Goal: Information Seeking & Learning: Learn about a topic

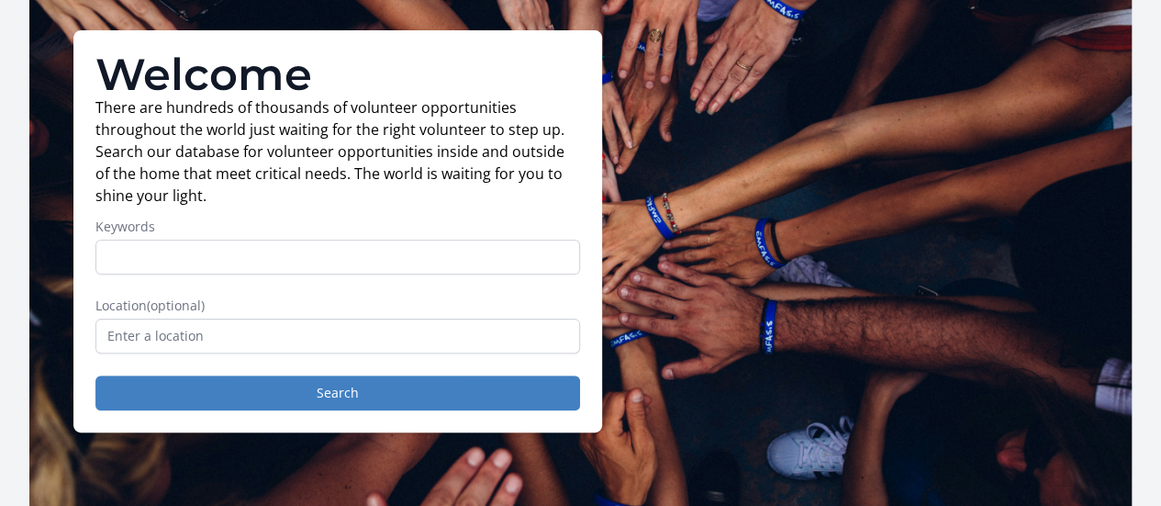
scroll to position [123, 0]
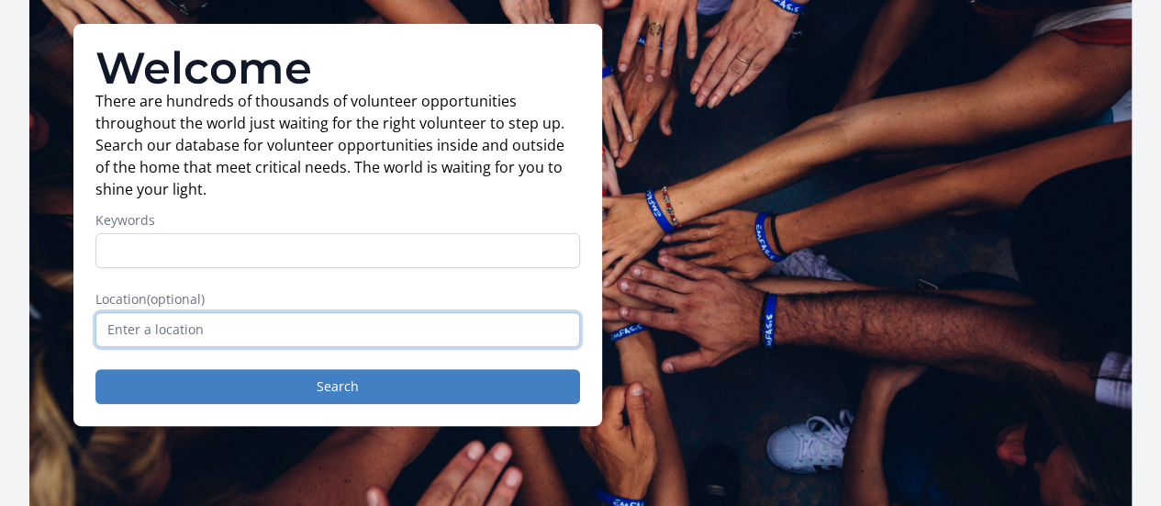
click at [354, 347] on input "text" at bounding box center [337, 329] width 485 height 35
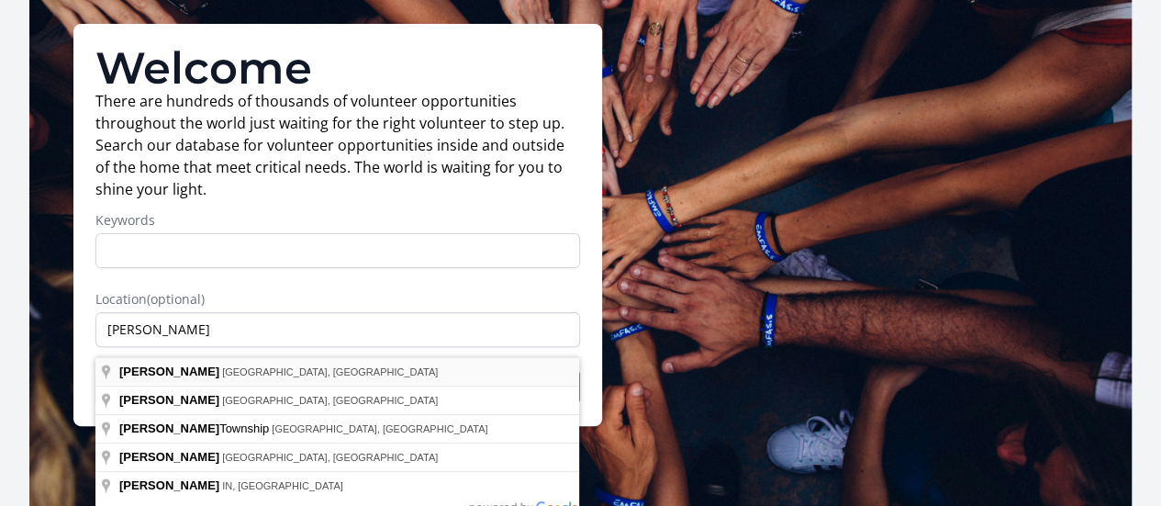
type input "[GEOGRAPHIC_DATA], [GEOGRAPHIC_DATA], [GEOGRAPHIC_DATA]"
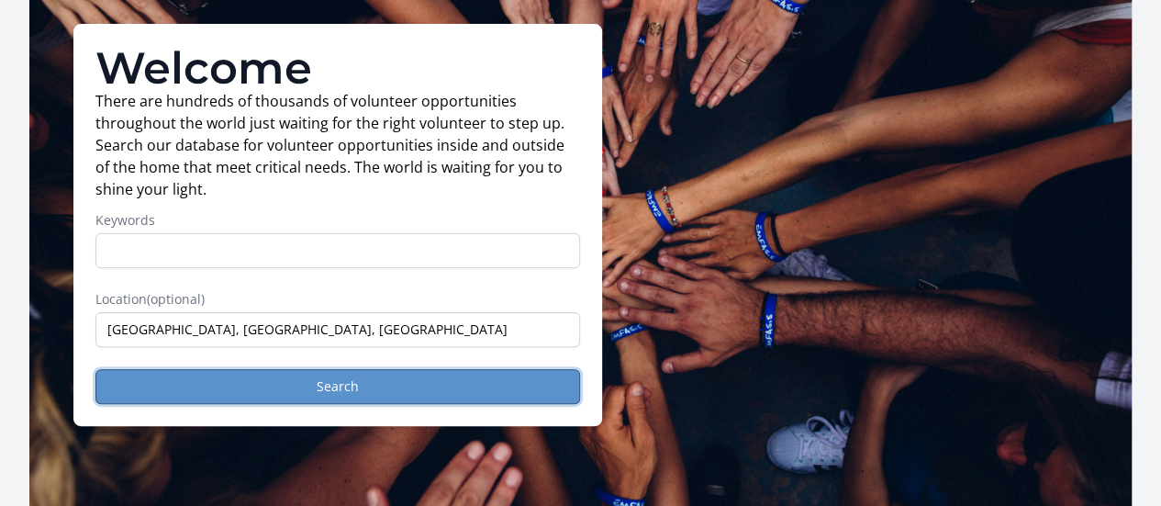
click at [231, 391] on button "Search" at bounding box center [337, 386] width 485 height 35
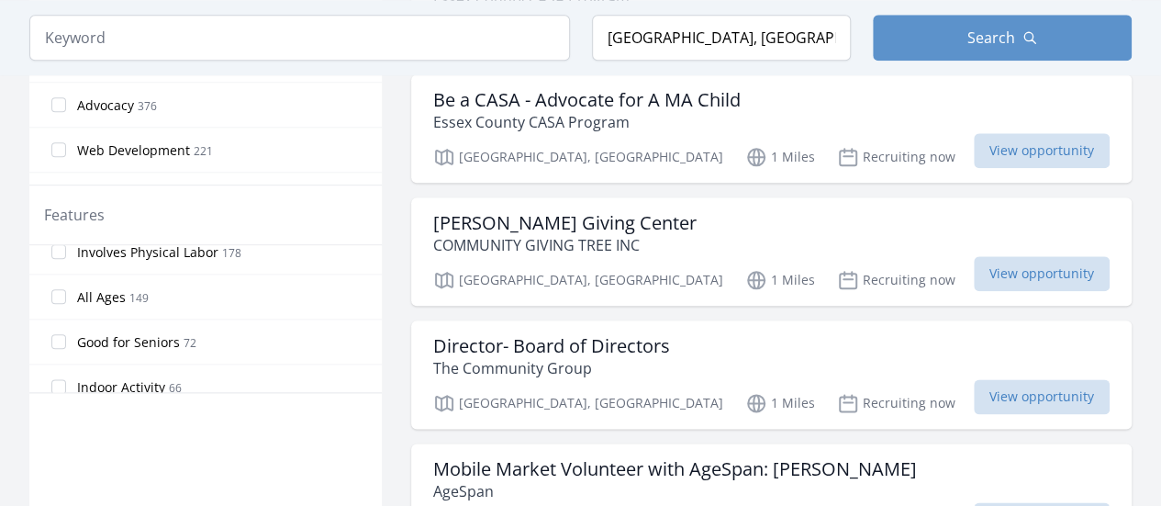
scroll to position [94, 0]
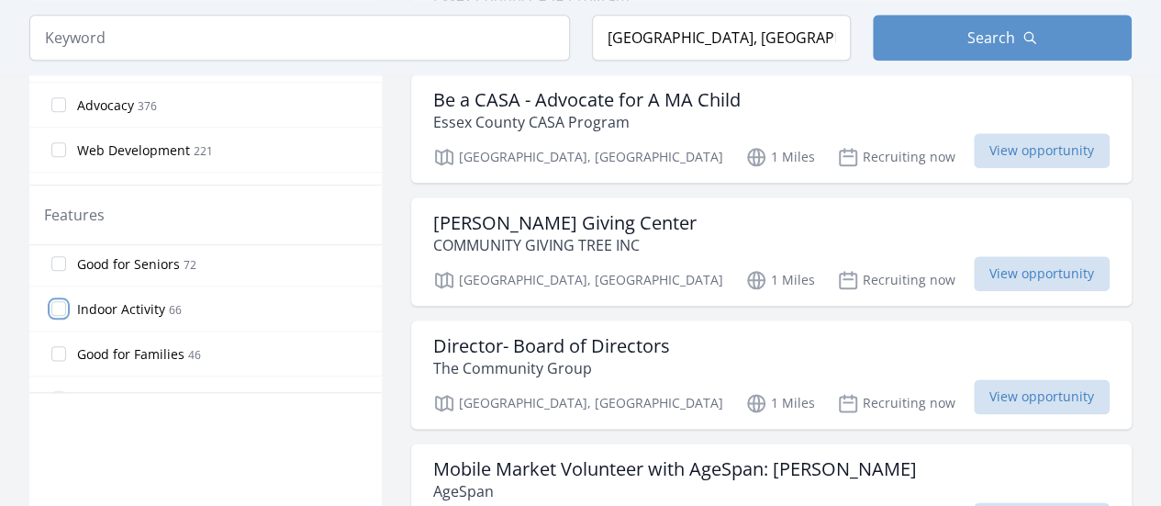
click at [57, 301] on input "Indoor Activity 66" at bounding box center [58, 308] width 15 height 15
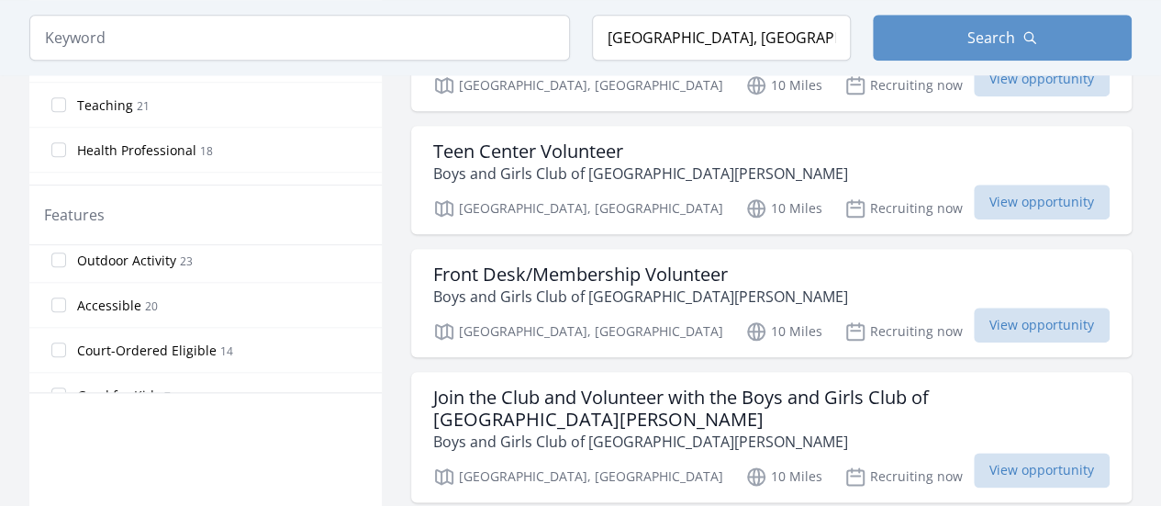
scroll to position [281, 0]
click at [59, 294] on input "Accessible 20" at bounding box center [58, 301] width 15 height 15
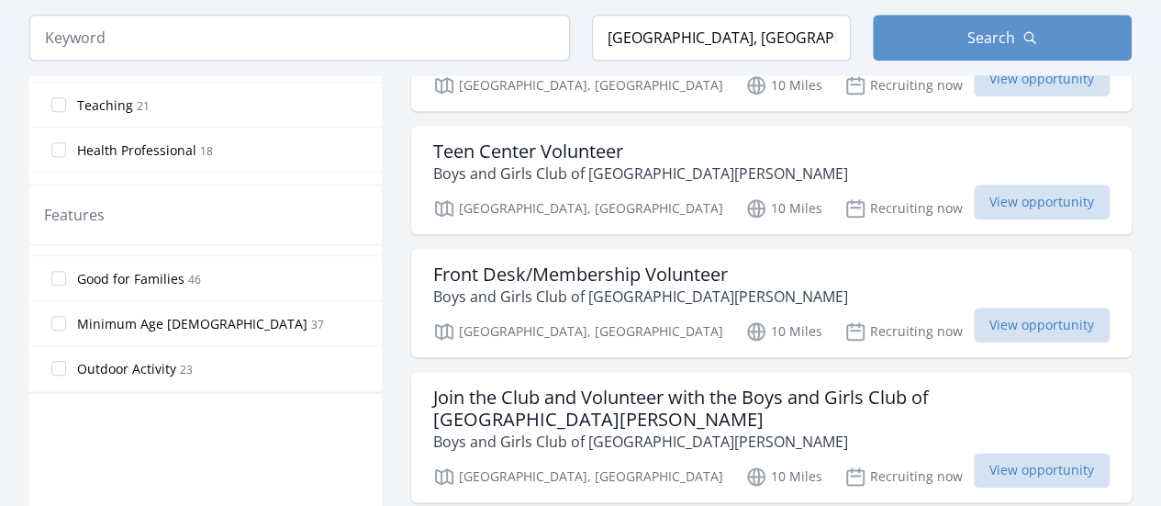
scroll to position [223, 0]
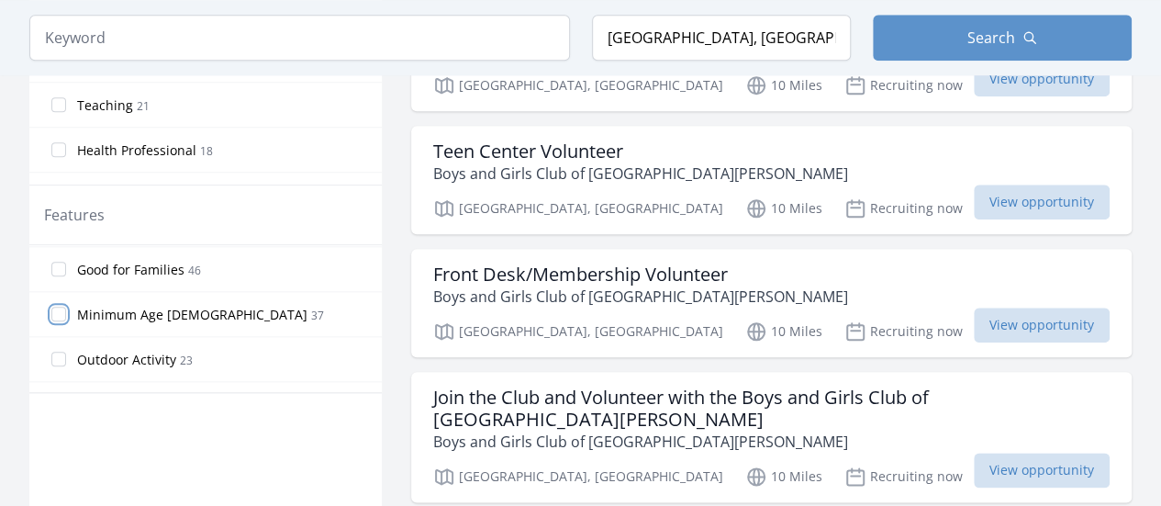
click at [57, 307] on input "Minimum Age 18 37" at bounding box center [58, 314] width 15 height 15
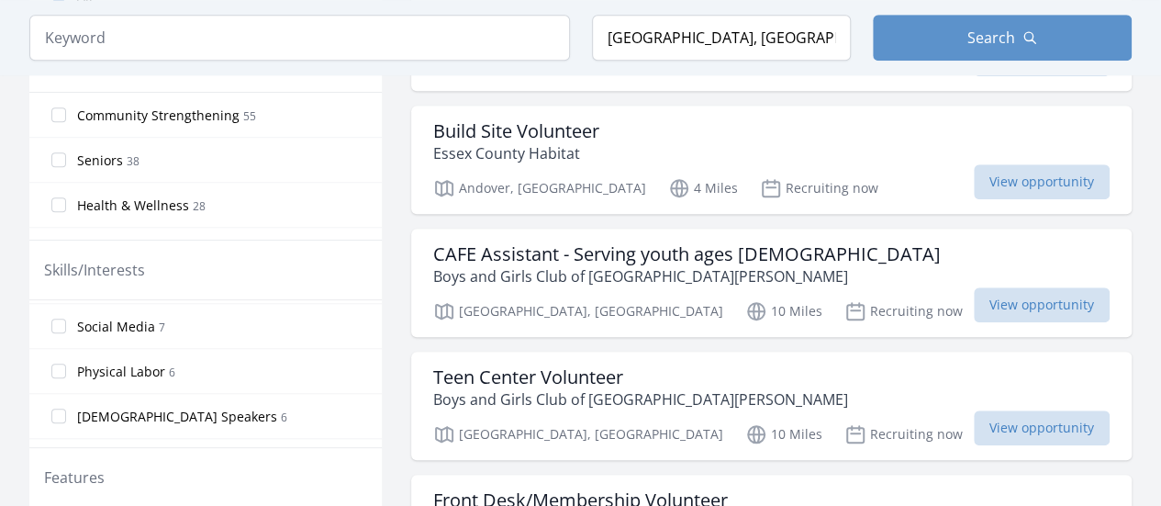
scroll to position [459, 0]
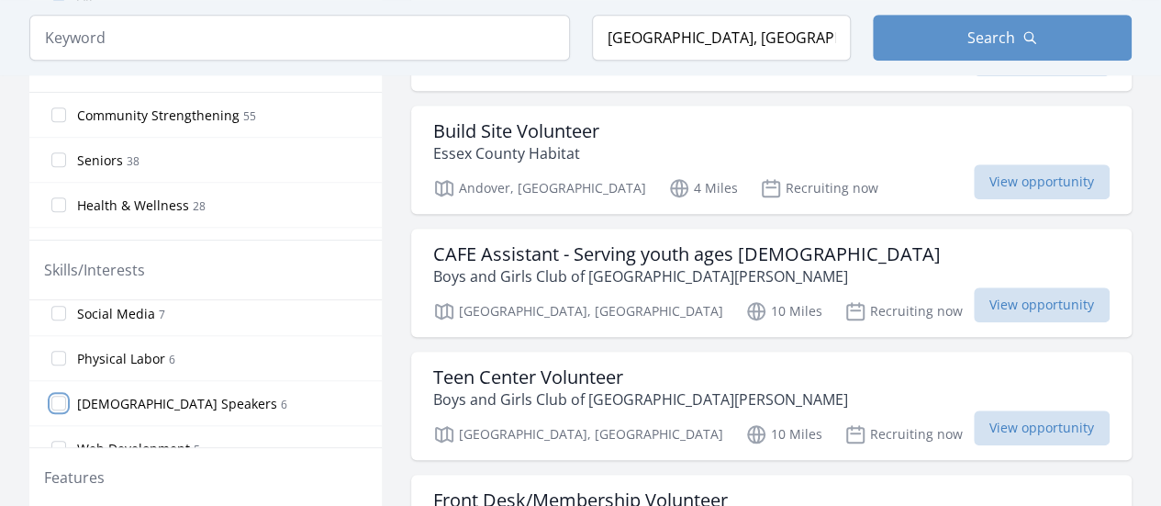
click at [57, 396] on input "Spanish Speakers 6" at bounding box center [58, 403] width 15 height 15
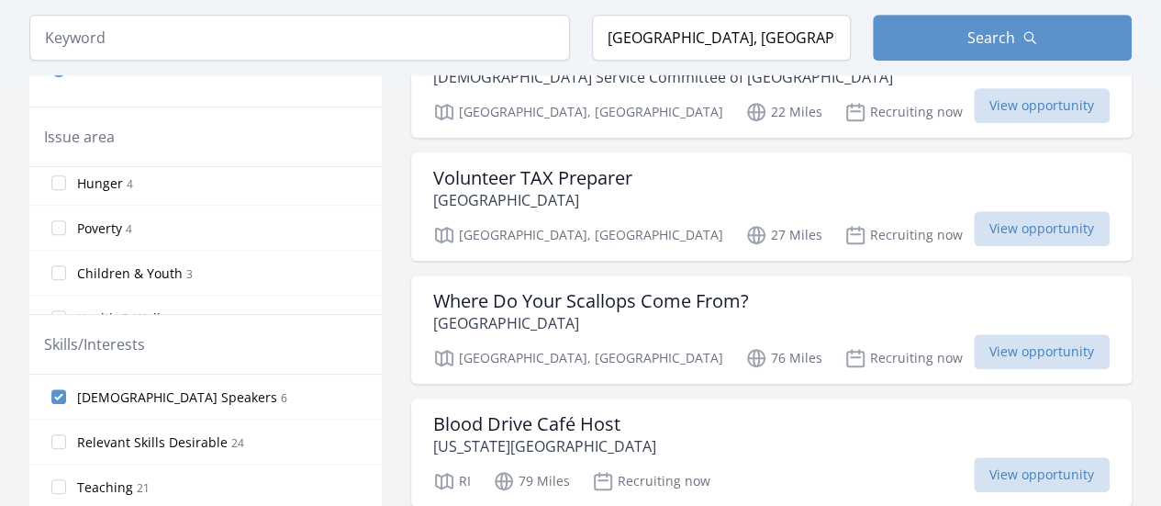
scroll to position [55, 0]
click at [57, 265] on input "Children & Youth 3" at bounding box center [58, 269] width 15 height 15
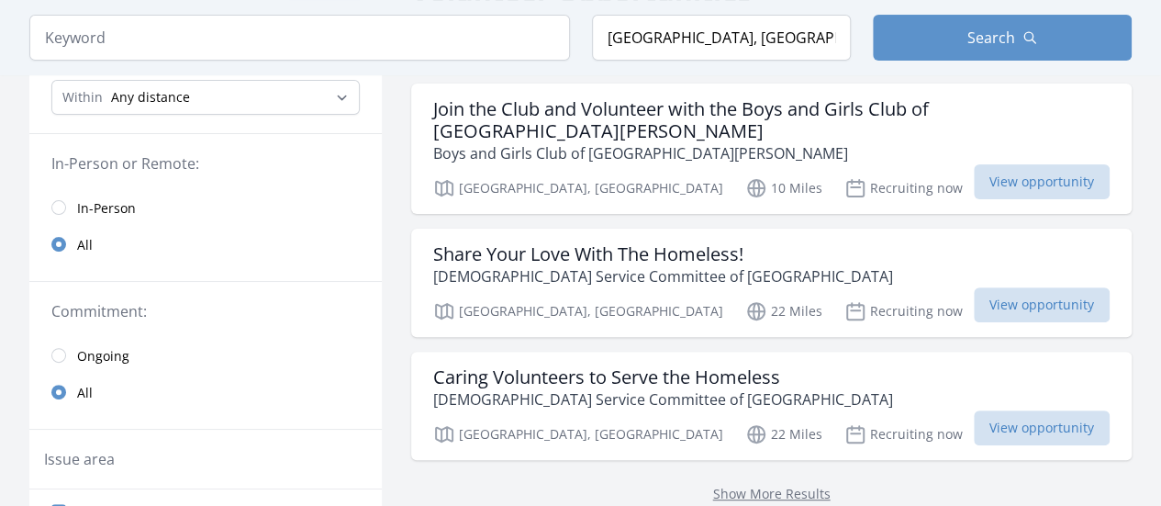
scroll to position [172, 0]
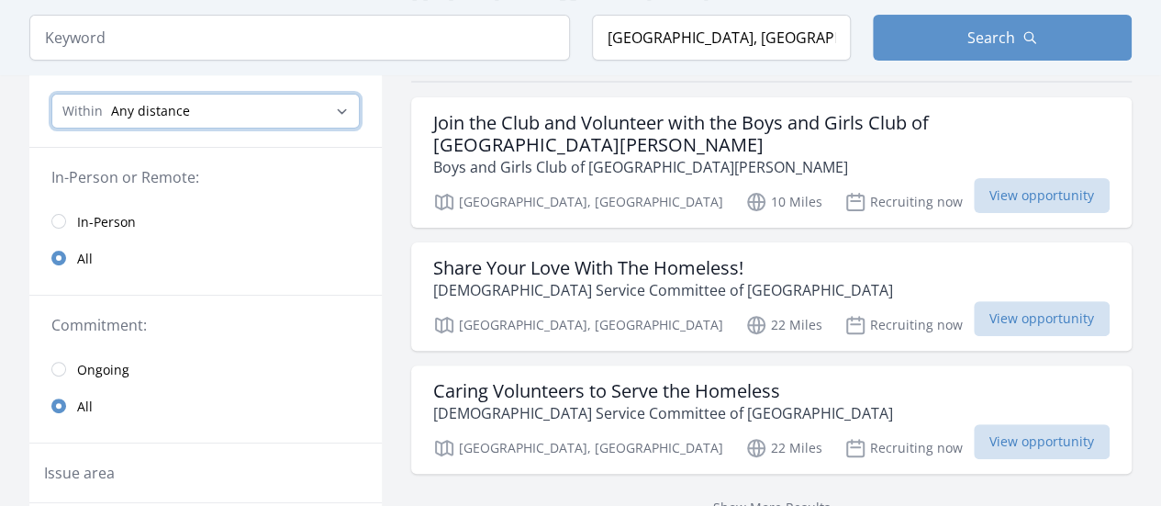
click at [340, 110] on select "Any distance , 5 Miles , 20 Miles , 50 Miles , 100 Miles" at bounding box center [205, 111] width 308 height 35
select select "8046"
click at [51, 94] on select "Any distance , 5 Miles , 20 Miles , 50 Miles , 100 Miles" at bounding box center [205, 111] width 308 height 35
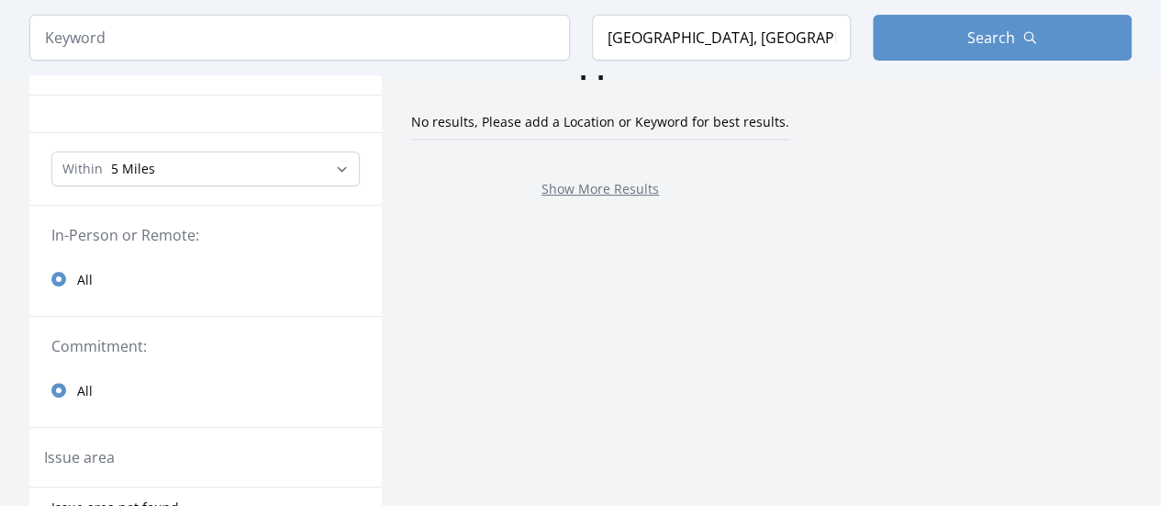
scroll to position [36, 0]
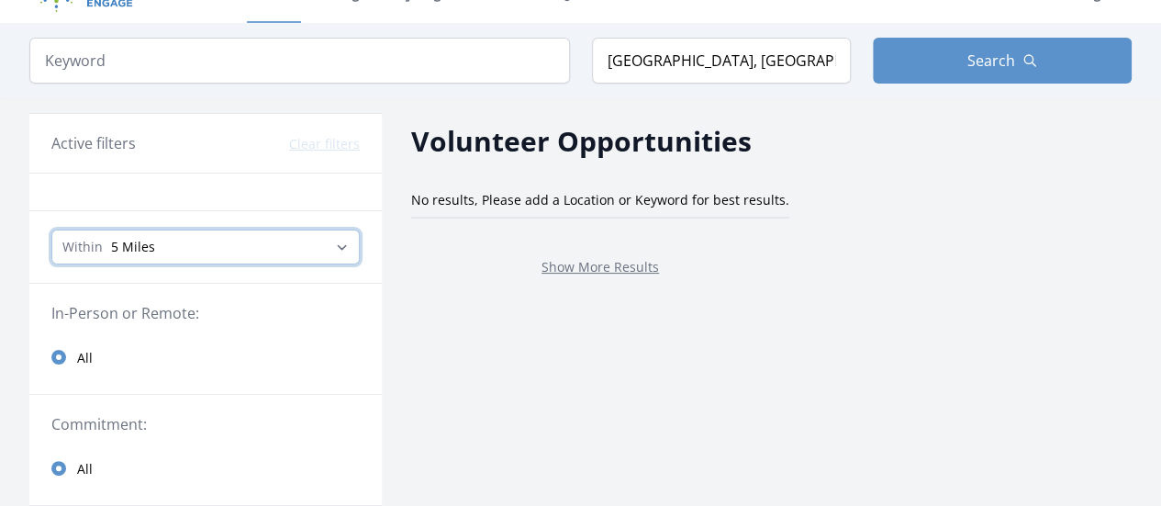
click at [350, 247] on select "Any distance , 5 Miles , 20 Miles , 50 Miles , 100 Miles" at bounding box center [205, 247] width 308 height 35
select select "32186"
click at [51, 230] on select "Any distance , 5 Miles , 20 Miles , 50 Miles , 100 Miles" at bounding box center [205, 247] width 308 height 35
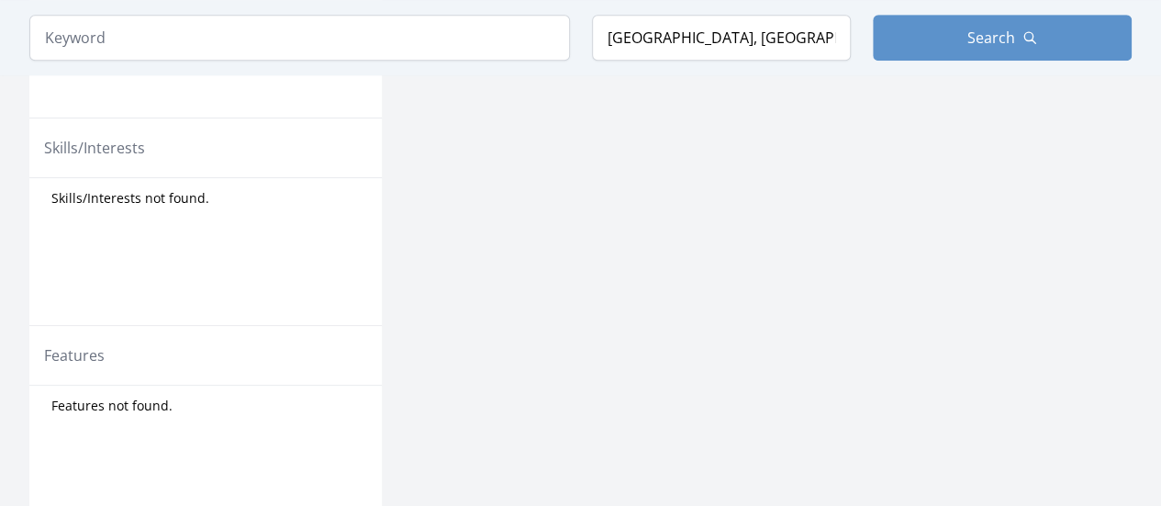
scroll to position [751, 0]
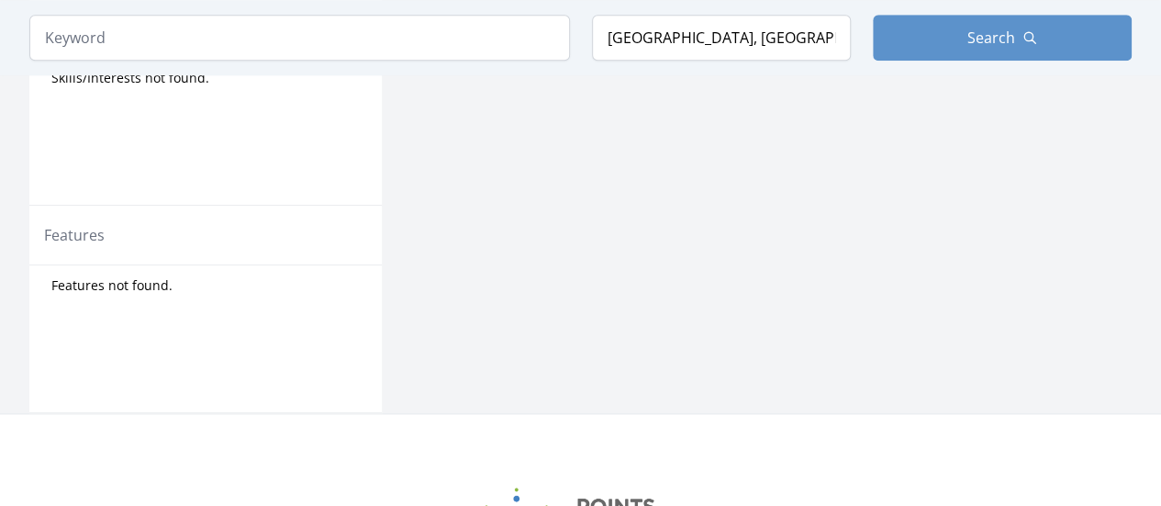
drag, startPoint x: 70, startPoint y: 233, endPoint x: 221, endPoint y: 241, distance: 151.7
click at [72, 233] on legend "Features" at bounding box center [74, 235] width 61 height 22
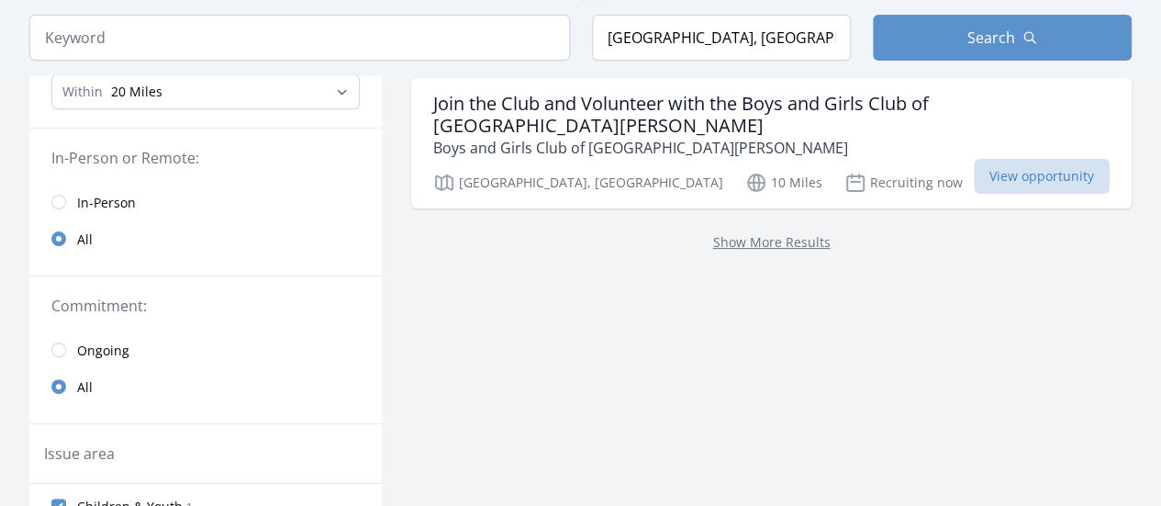
scroll to position [289, 0]
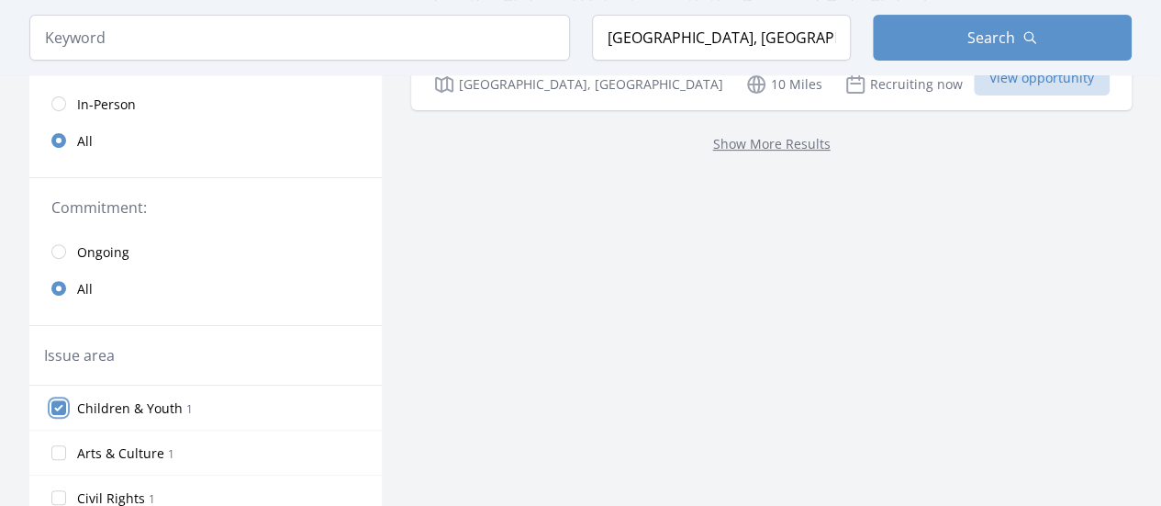
click at [61, 403] on input "Children & Youth 1" at bounding box center [58, 407] width 15 height 15
click at [57, 405] on input "Children & Youth 1" at bounding box center [58, 407] width 15 height 15
click at [55, 404] on input "Children & Youth 1" at bounding box center [58, 407] width 15 height 15
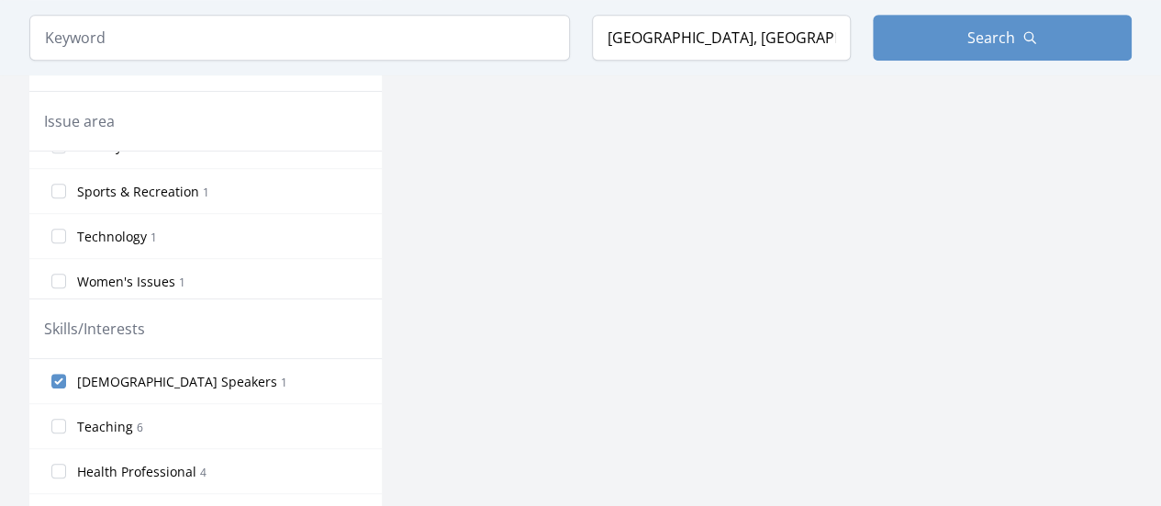
scroll to position [527, 0]
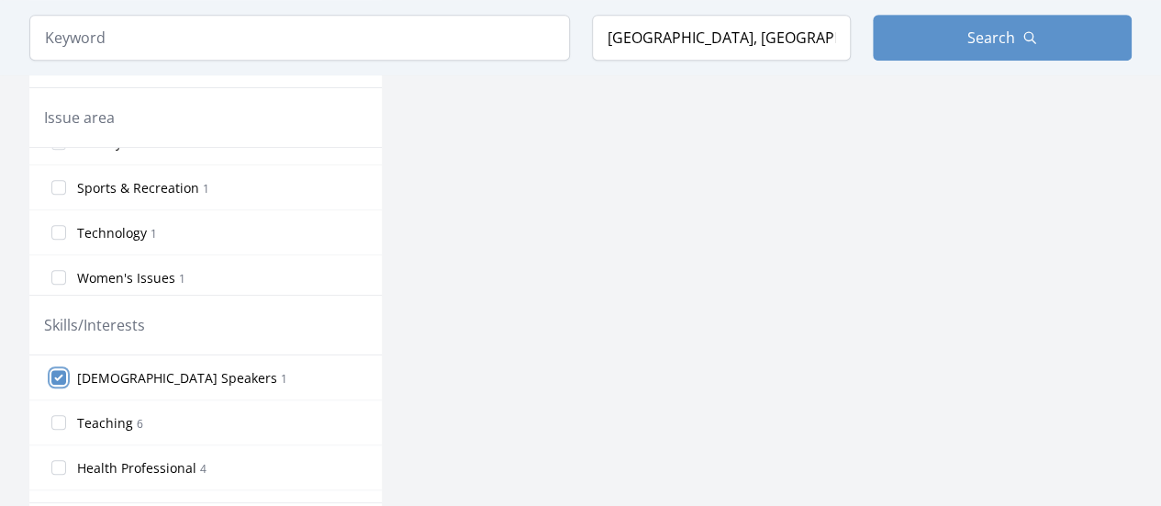
click at [62, 372] on input "Spanish Speakers 1" at bounding box center [58, 377] width 15 height 15
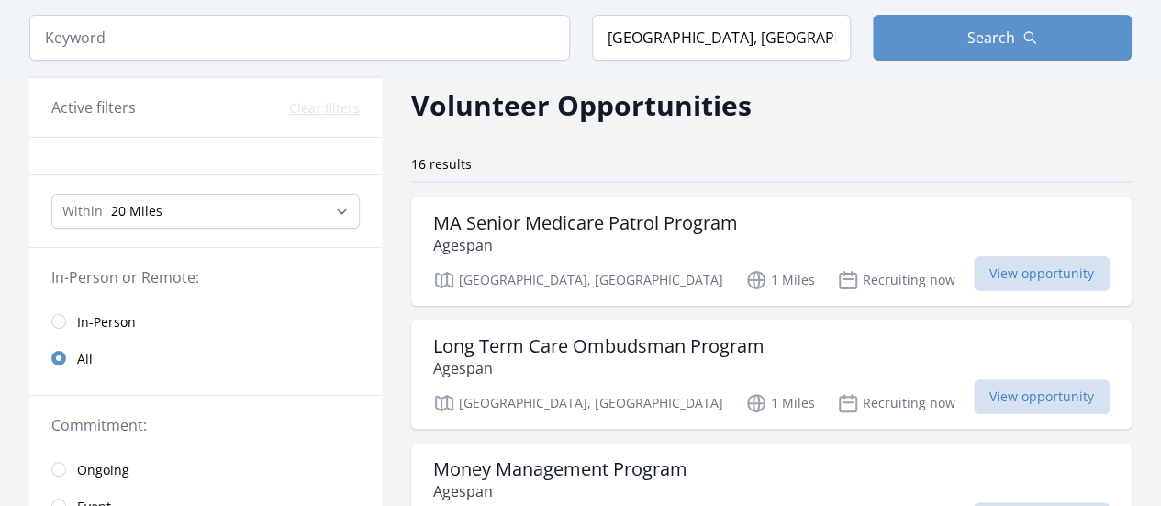
scroll to position [75, 0]
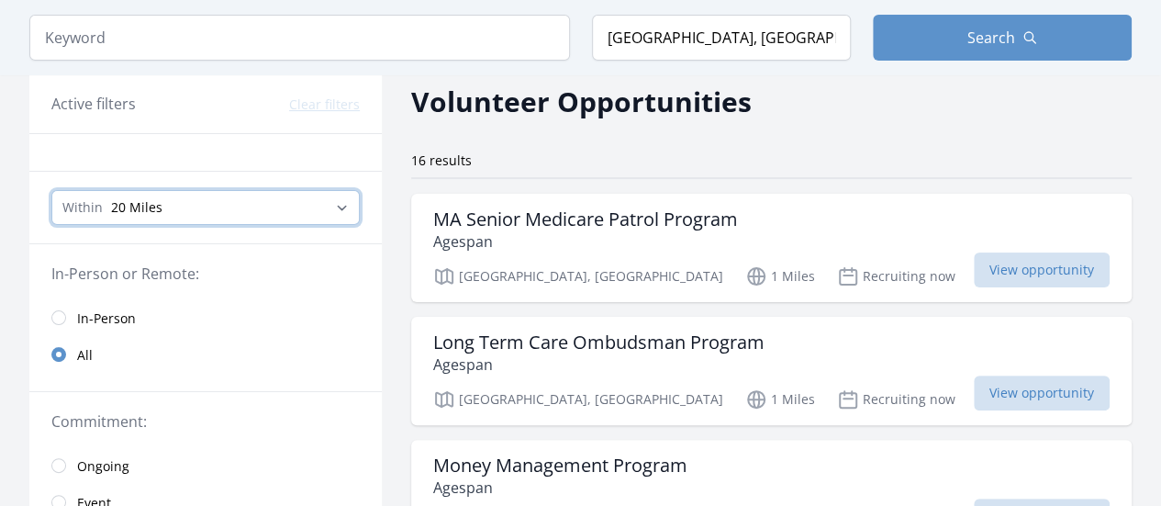
click at [343, 207] on select "Any distance , 5 Miles , 20 Miles , 50 Miles , 100 Miles" at bounding box center [205, 207] width 308 height 35
select select "8046"
click at [51, 190] on select "Any distance , 5 Miles , 20 Miles , 50 Miles , 100 Miles" at bounding box center [205, 207] width 308 height 35
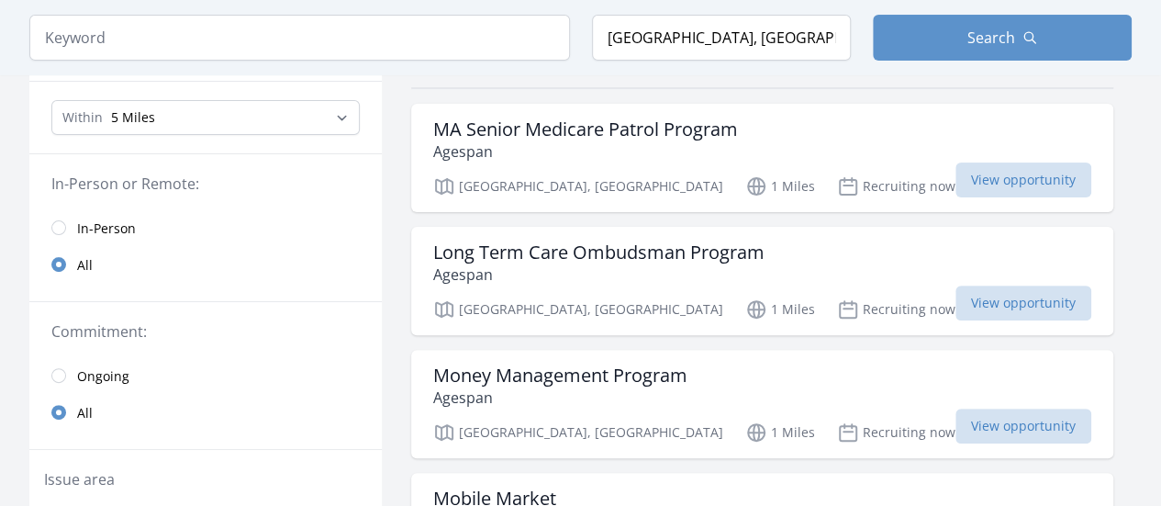
scroll to position [113, 0]
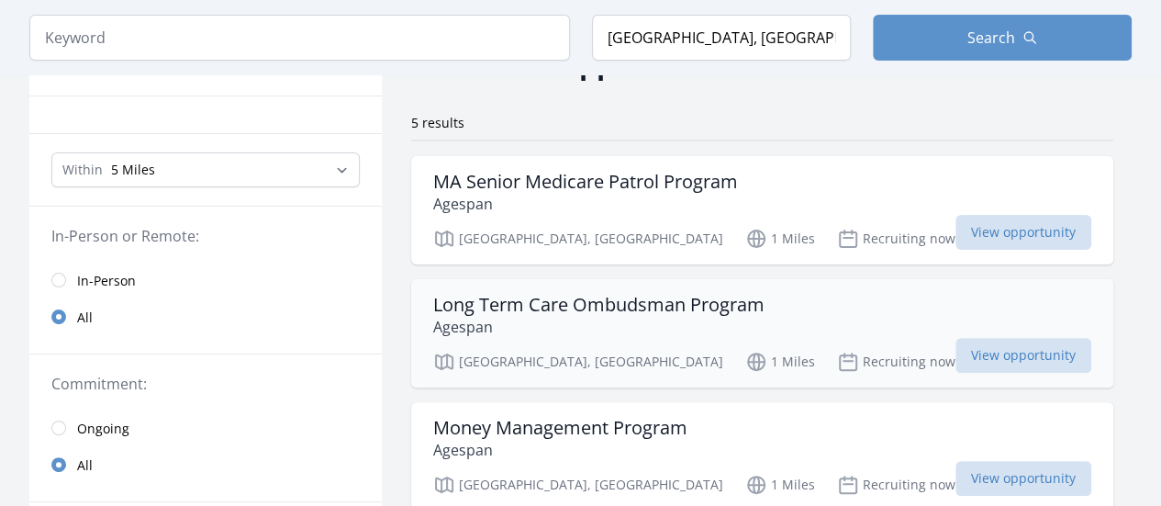
click at [736, 305] on h3 "Long Term Care Ombudsman Program" at bounding box center [598, 305] width 331 height 22
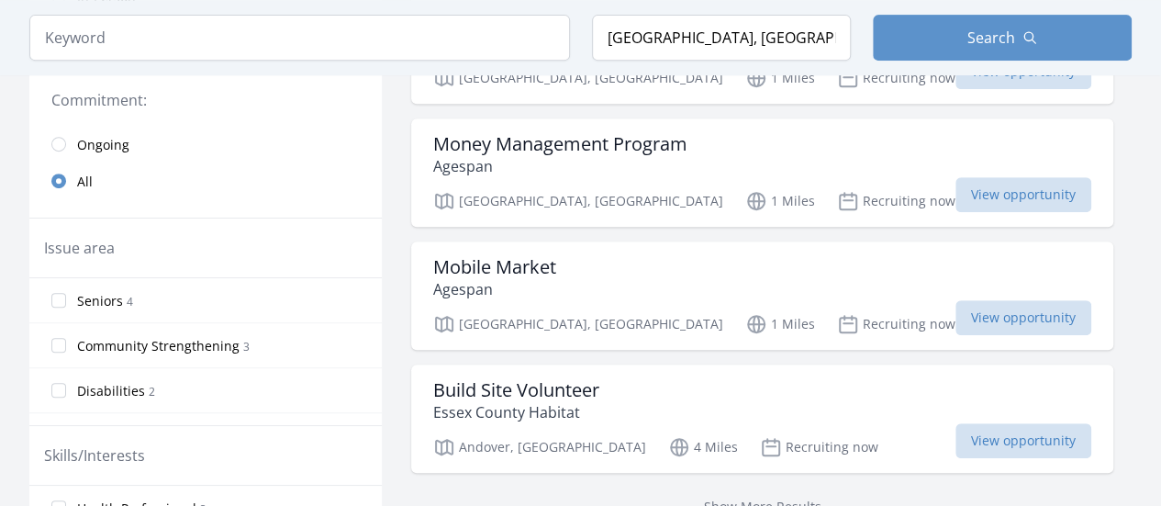
scroll to position [459, 0]
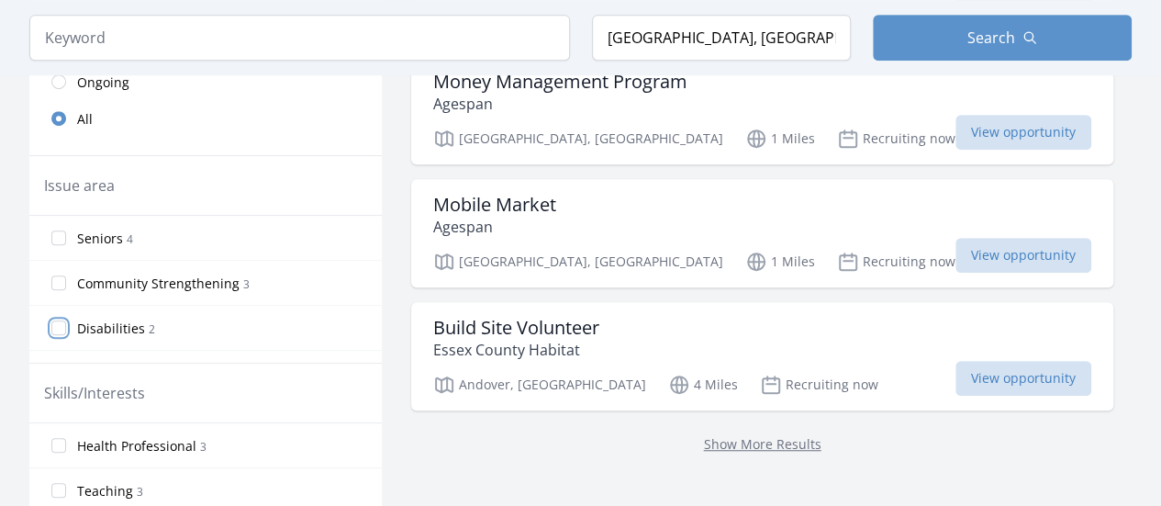
click at [55, 322] on input "Disabilities 2" at bounding box center [58, 327] width 15 height 15
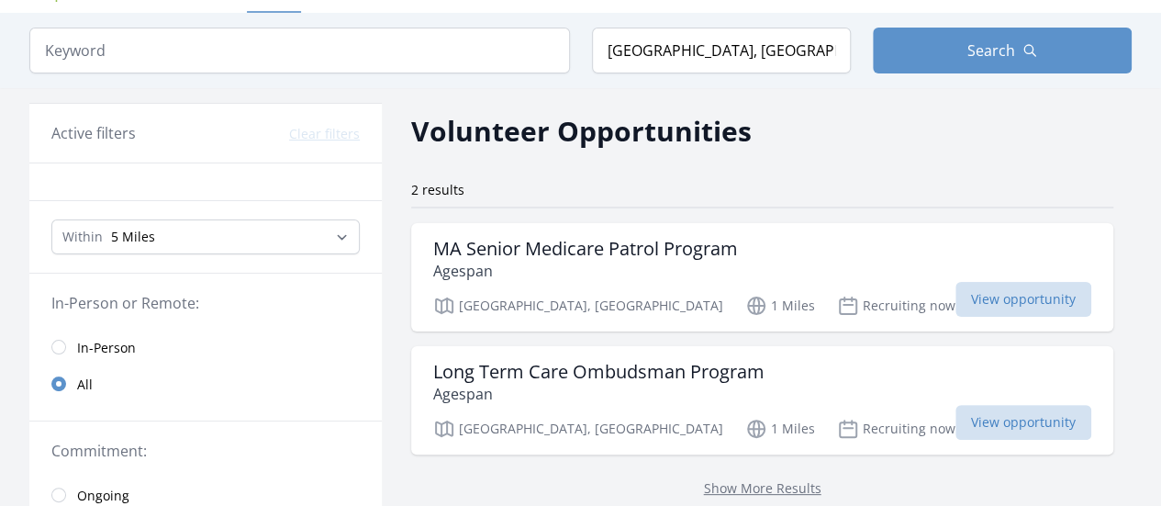
scroll to position [0, 0]
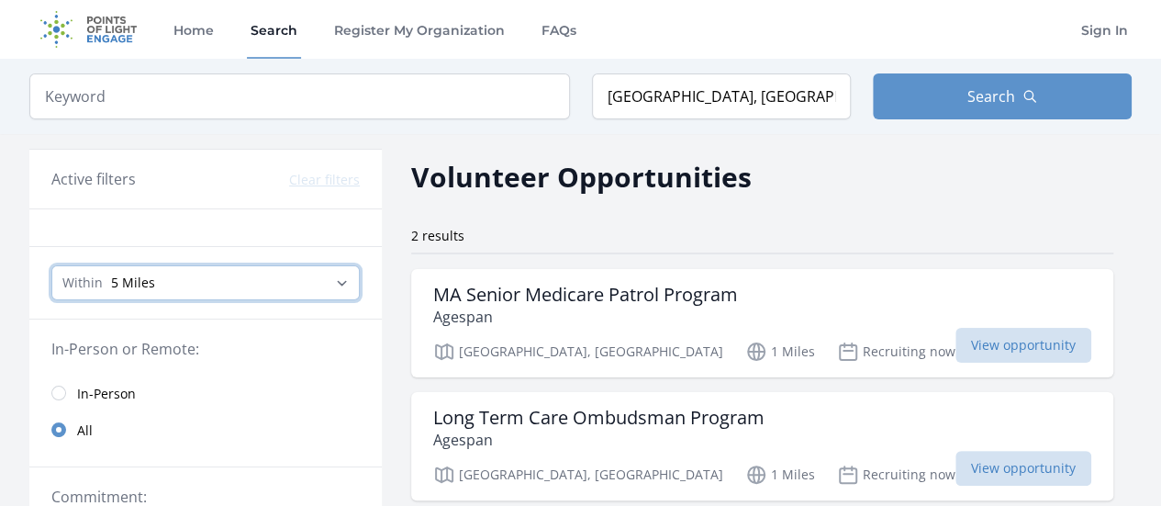
click at [350, 286] on select "Any distance , 5 Miles , 20 Miles , 50 Miles , 100 Miles" at bounding box center [205, 282] width 308 height 35
select select "32186"
click at [51, 265] on select "Any distance , 5 Miles , 20 Miles , 50 Miles , 100 Miles" at bounding box center [205, 282] width 308 height 35
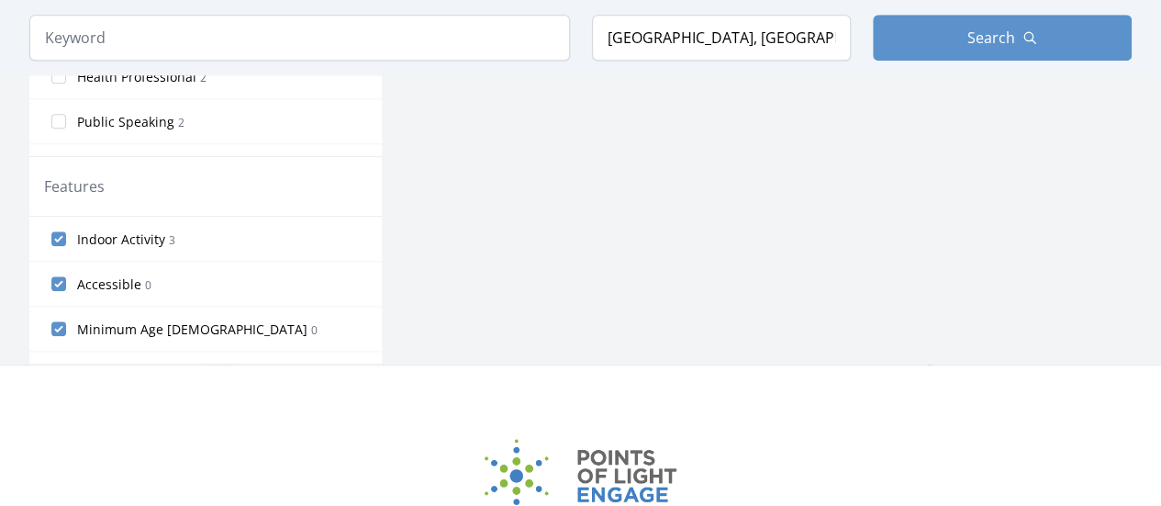
scroll to position [878, 0]
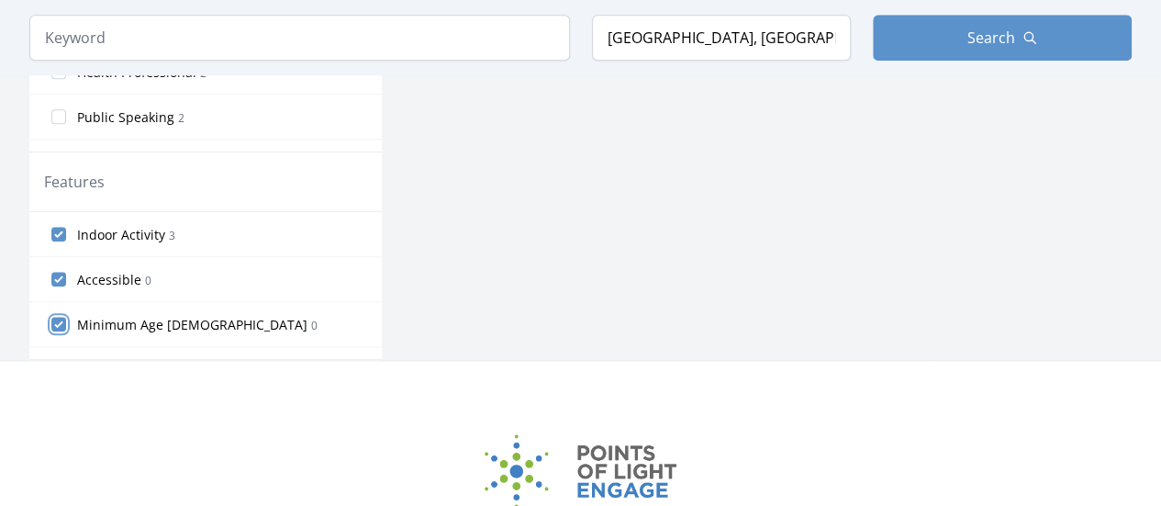
click at [57, 322] on input "Minimum Age 18 0" at bounding box center [58, 324] width 15 height 15
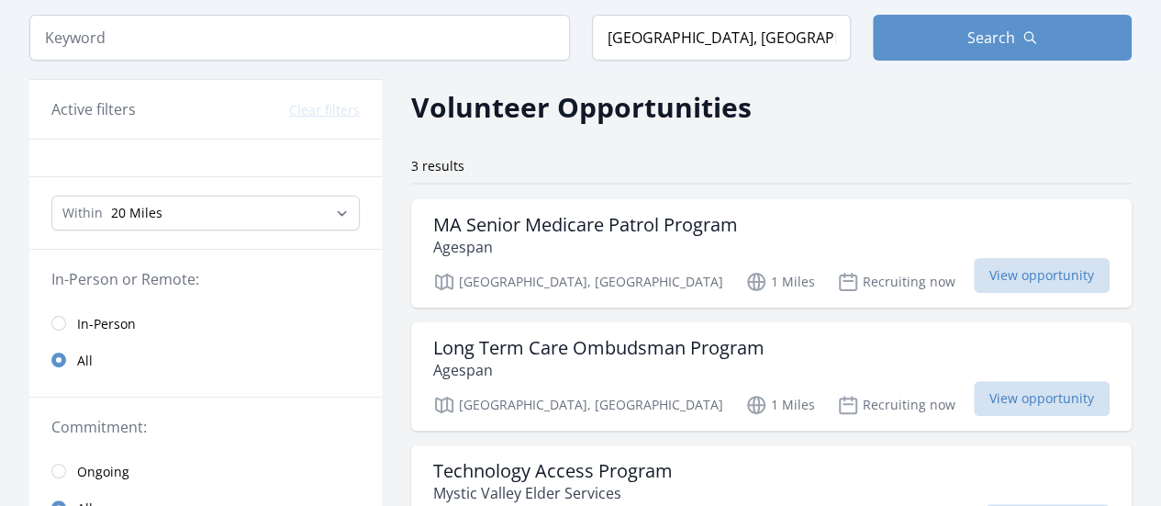
scroll to position [112, 0]
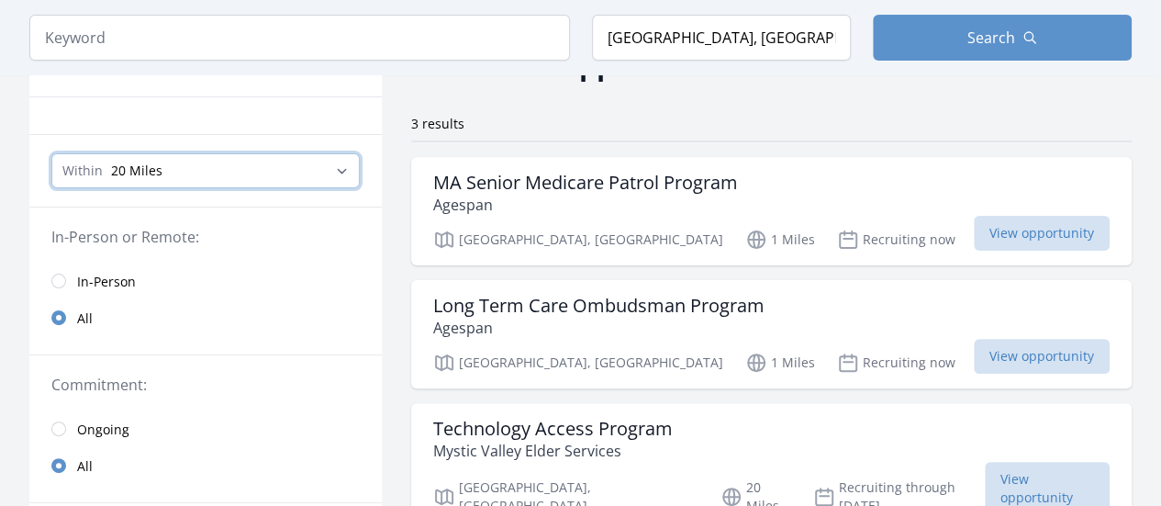
click at [338, 162] on select "Any distance , 5 Miles , 20 Miles , 50 Miles , 100 Miles" at bounding box center [205, 170] width 308 height 35
select select "8046"
click at [51, 153] on select "Any distance , 5 Miles , 20 Miles , 50 Miles , 100 Miles" at bounding box center [205, 170] width 308 height 35
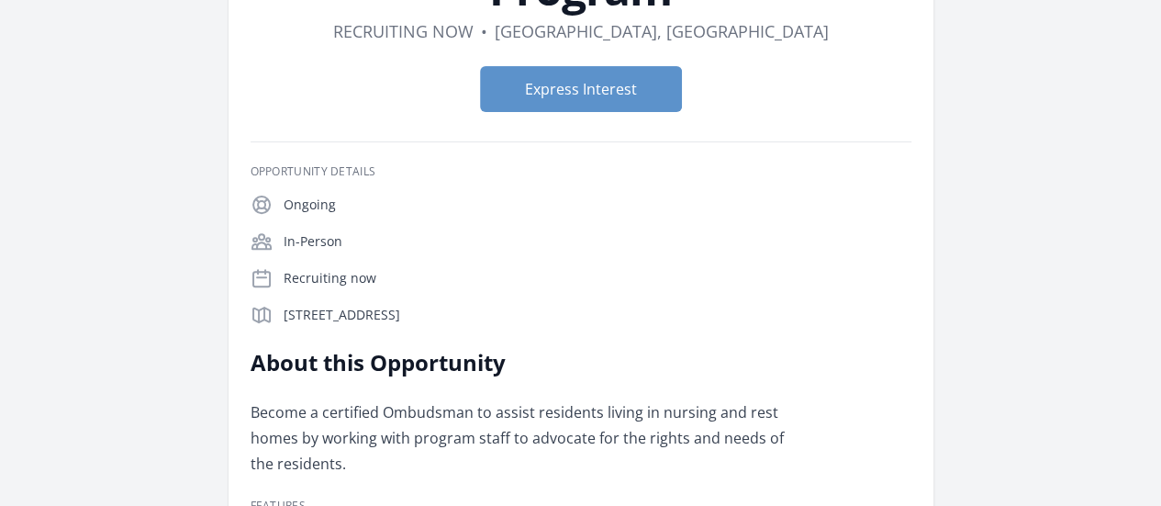
scroll to position [224, 0]
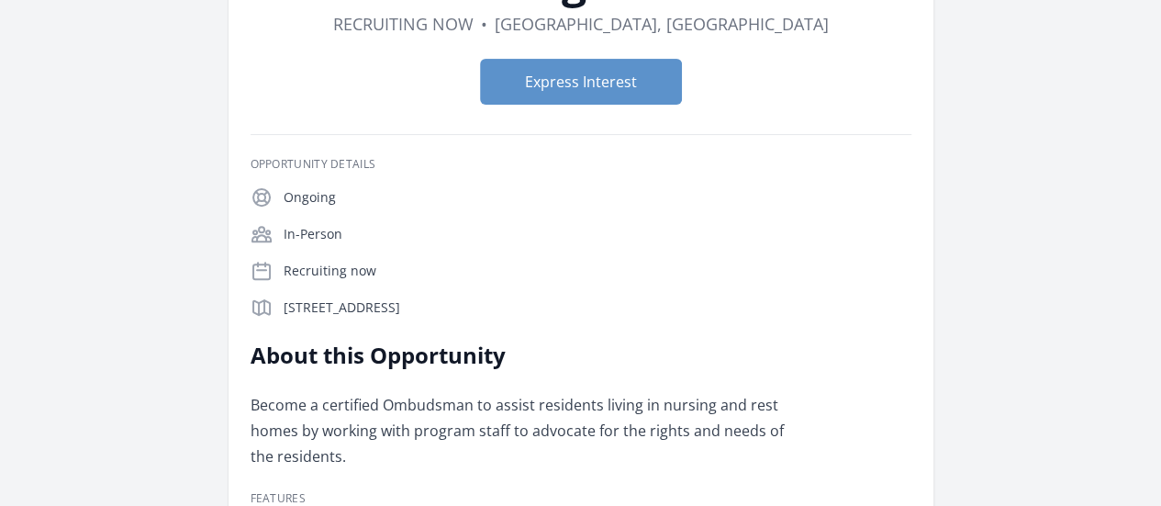
click at [0, 0] on div "Mobile Market" at bounding box center [0, 0] width 0 height 0
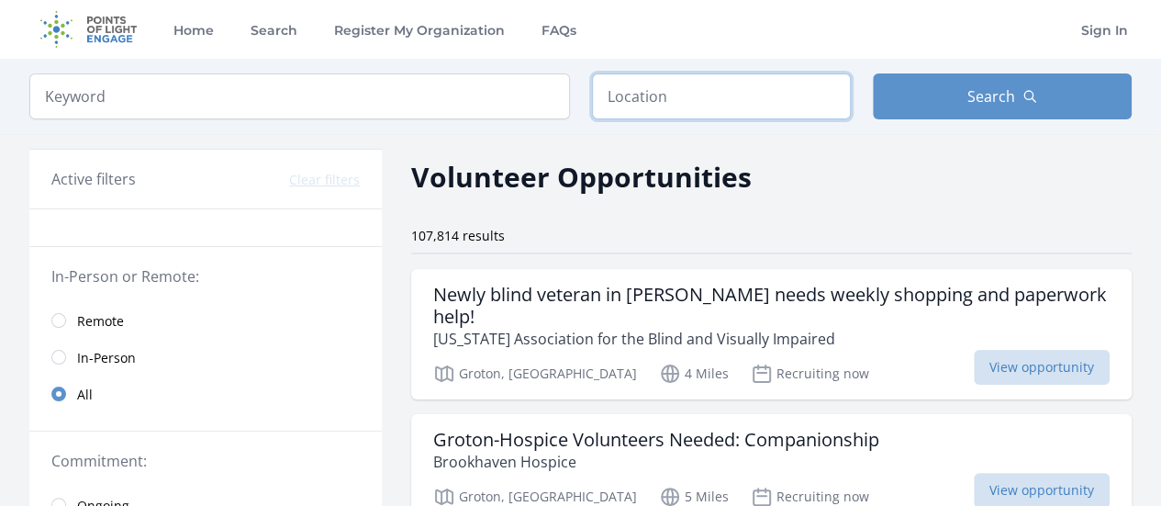
click at [676, 105] on input "text" at bounding box center [721, 96] width 259 height 46
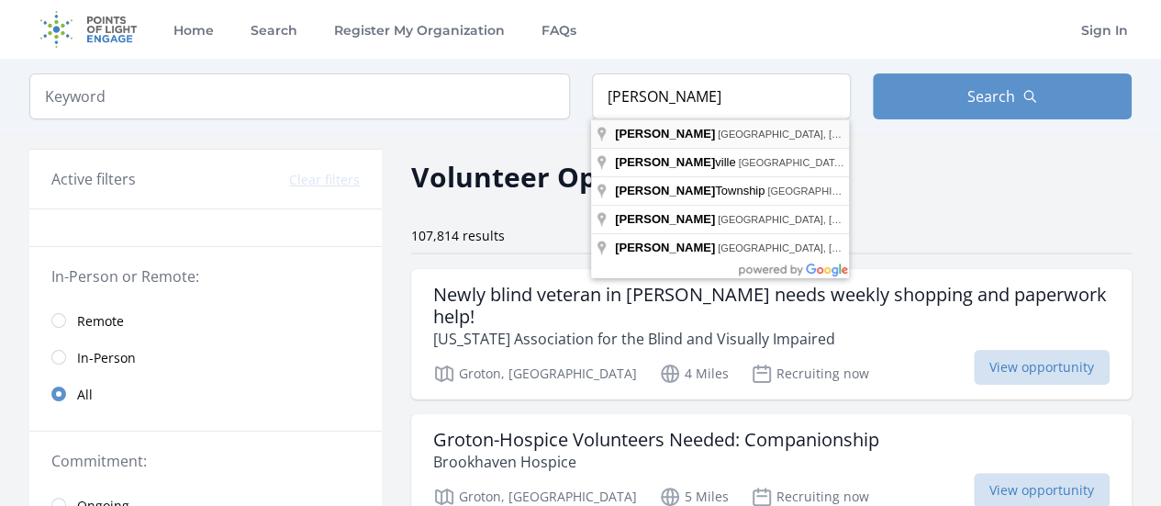
type input "[GEOGRAPHIC_DATA], [GEOGRAPHIC_DATA], [GEOGRAPHIC_DATA]"
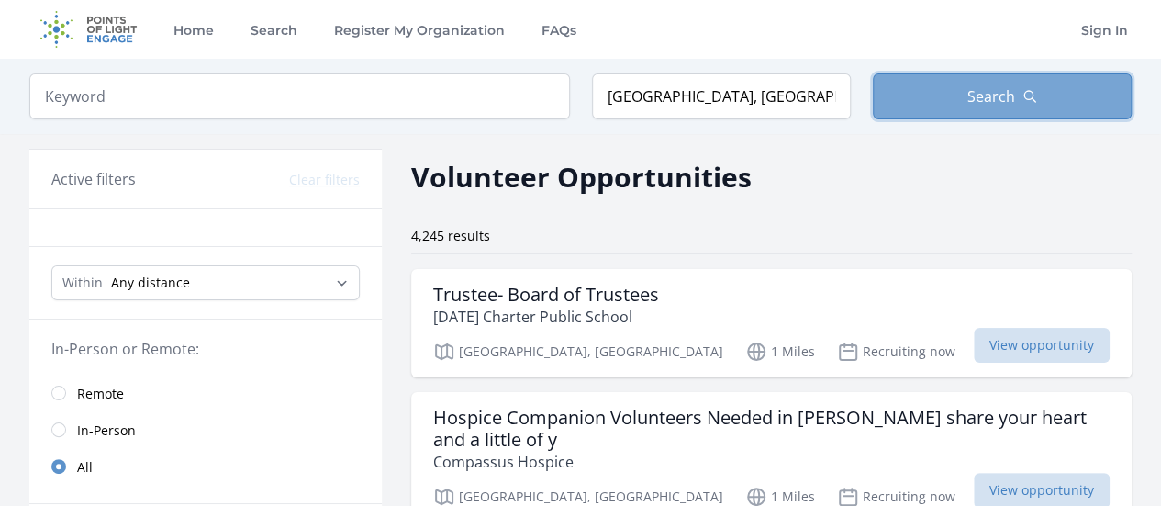
click at [938, 104] on button "Search" at bounding box center [1002, 96] width 259 height 46
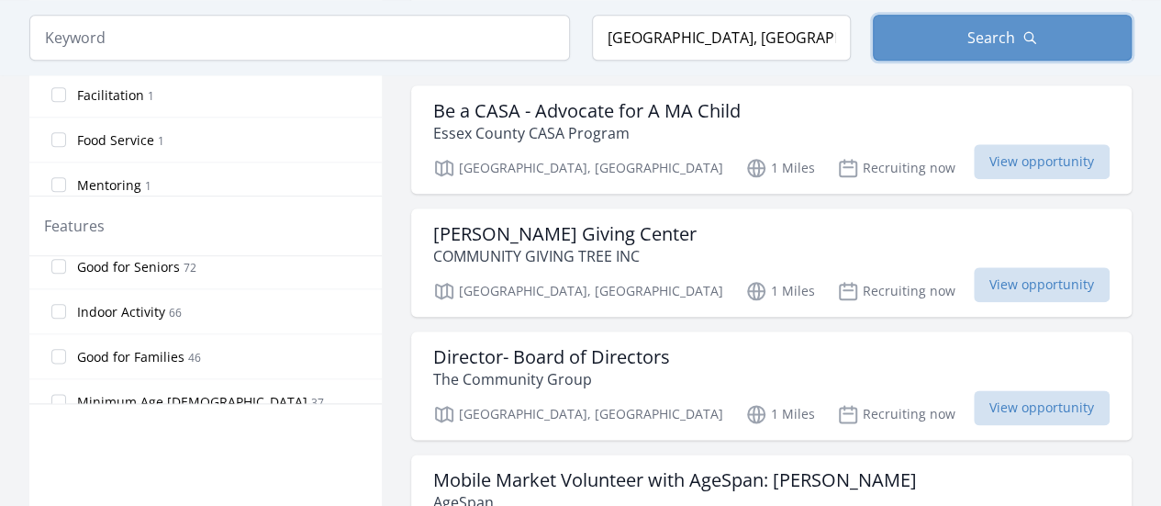
scroll to position [105, 0]
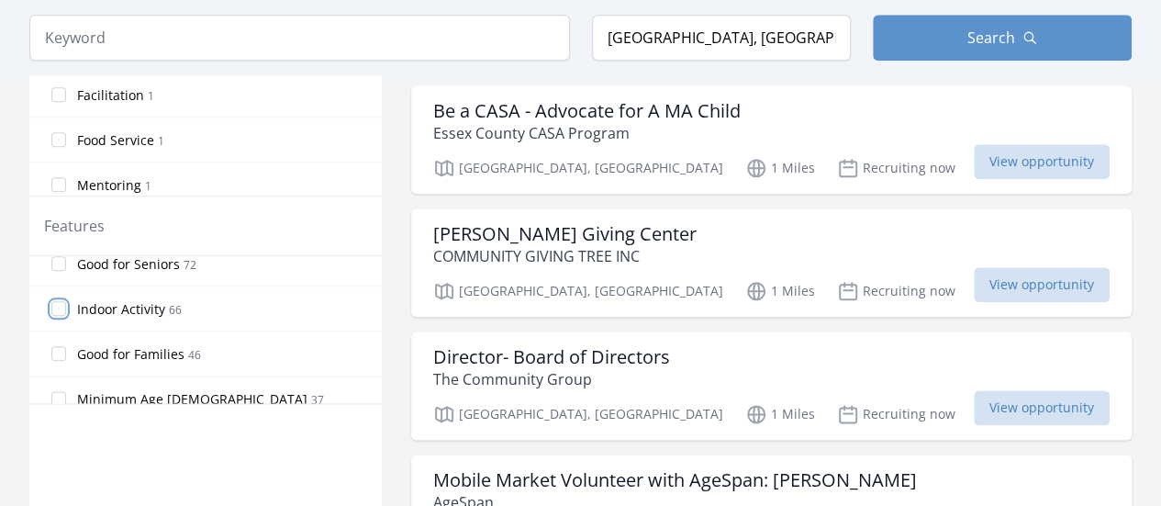
click at [59, 305] on input "Indoor Activity 66" at bounding box center [58, 308] width 15 height 15
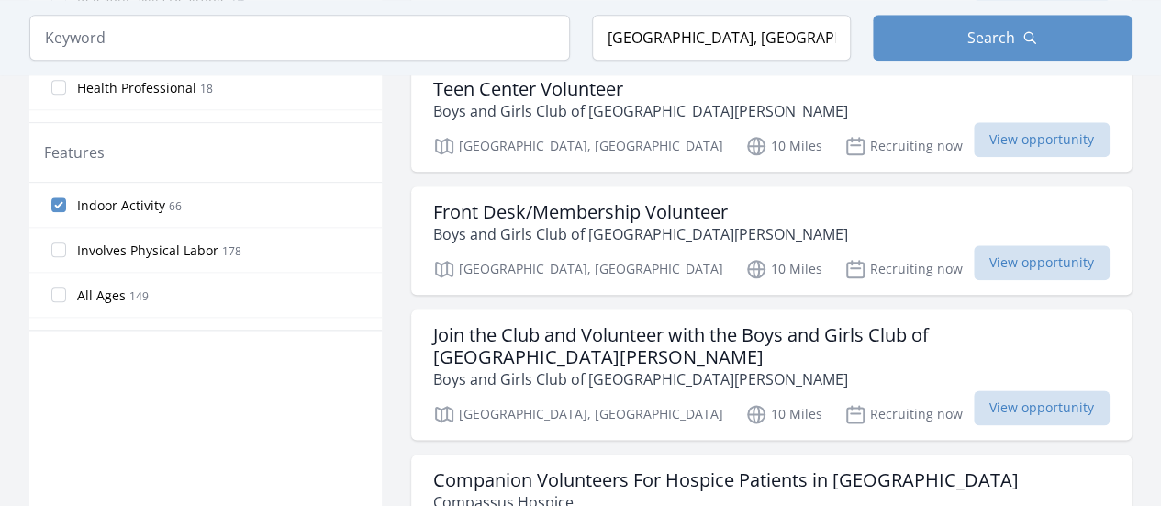
scroll to position [870, 0]
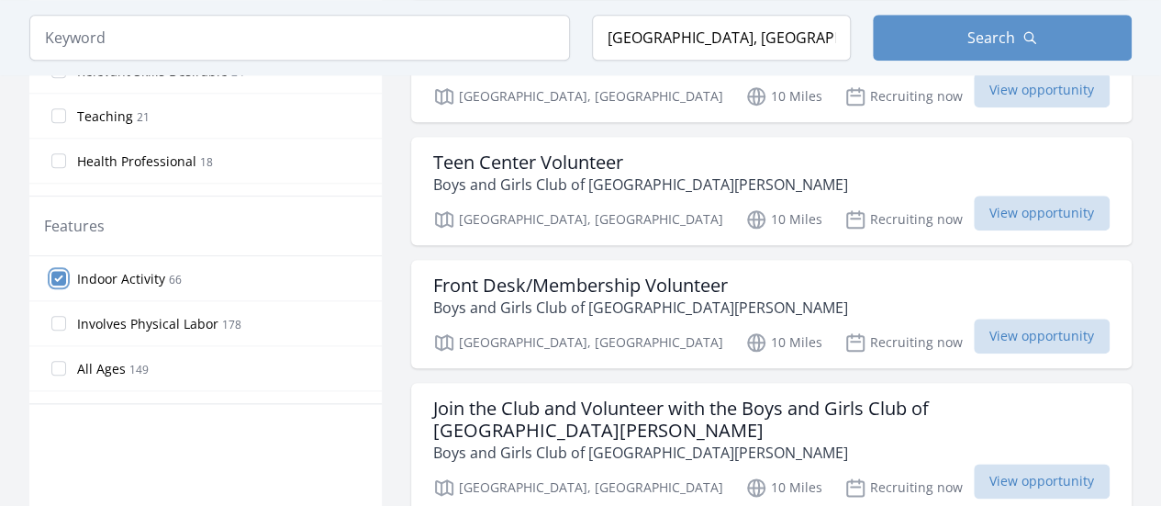
click at [61, 274] on input "Indoor Activity 66" at bounding box center [58, 278] width 15 height 15
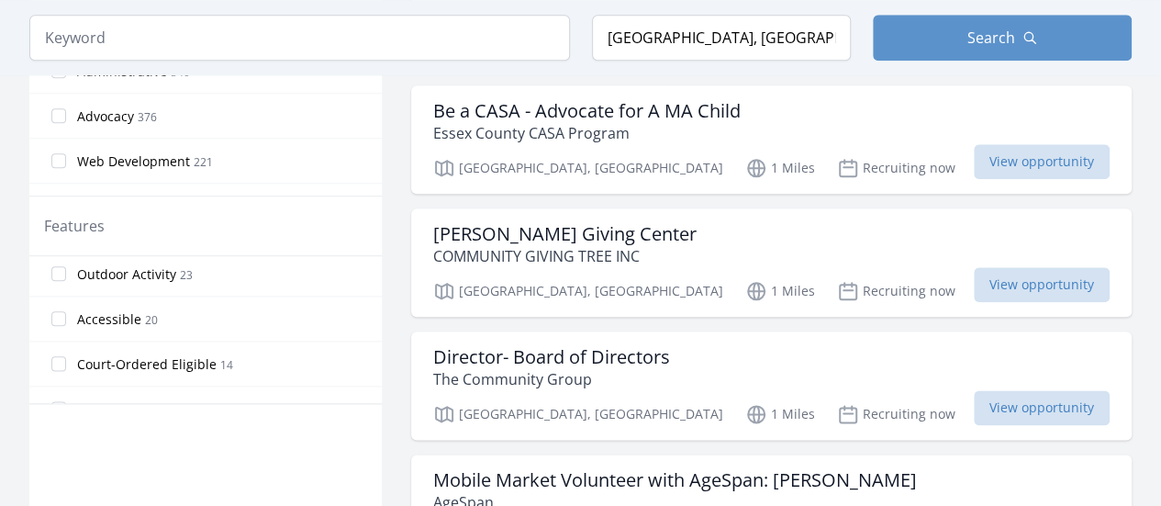
scroll to position [281, 0]
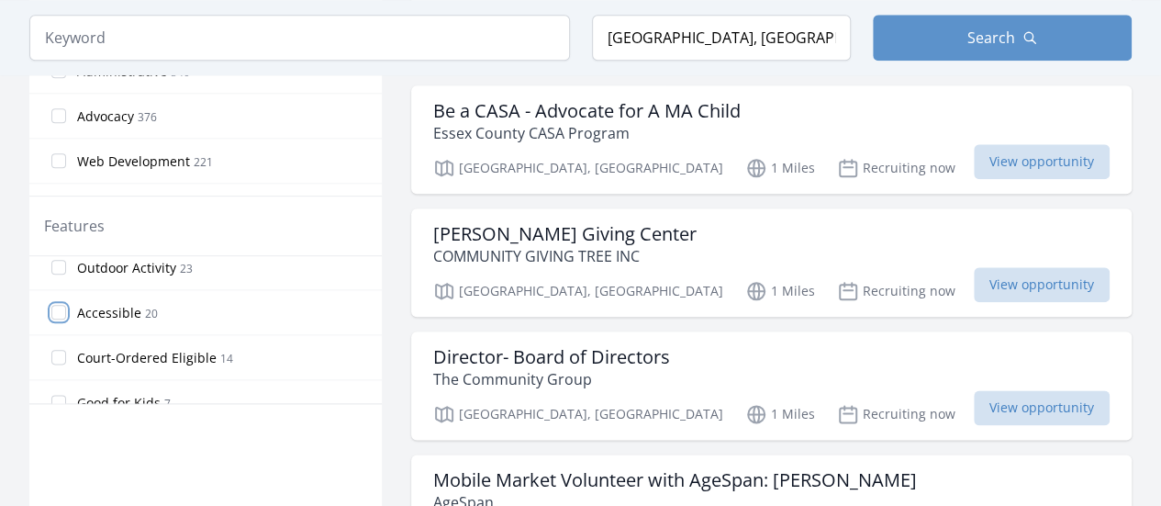
click at [60, 305] on input "Accessible 20" at bounding box center [58, 312] width 15 height 15
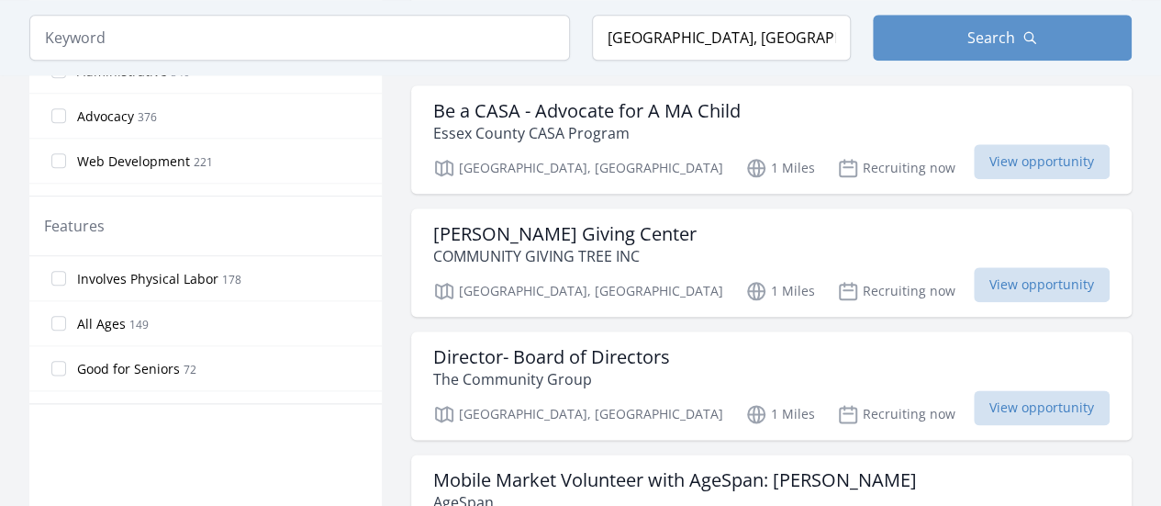
scroll to position [870, 0]
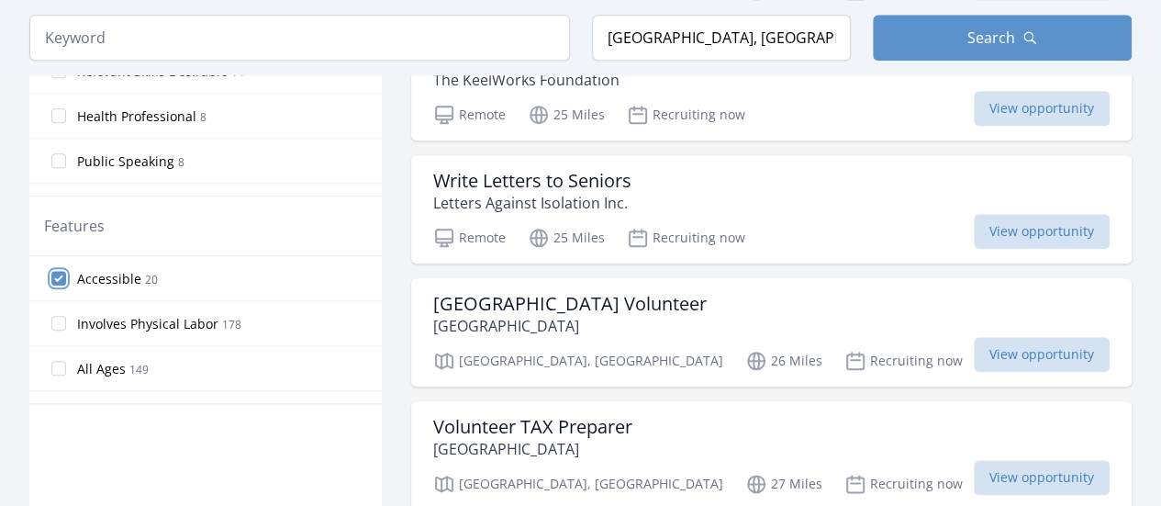
click at [62, 273] on input "Accessible 20" at bounding box center [58, 278] width 15 height 15
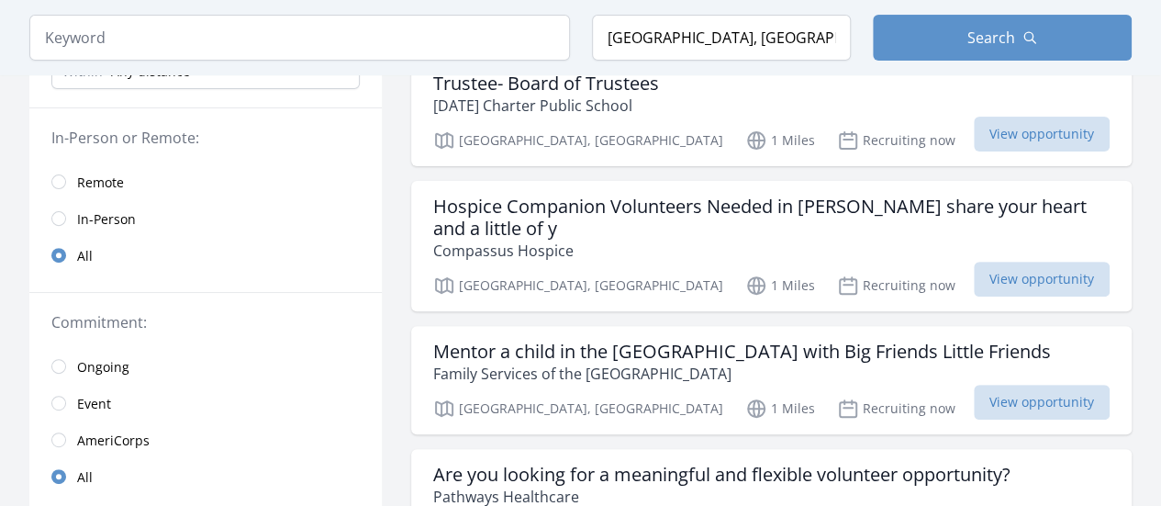
scroll to position [325, 0]
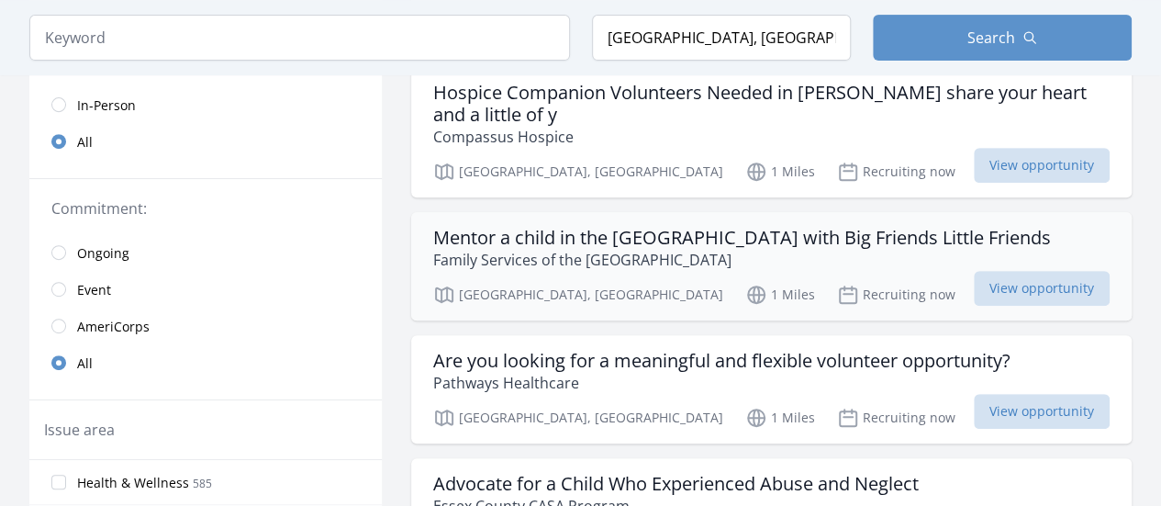
click at [753, 243] on h3 "Mentor a child in the Merrimack Valley with Big Friends Little Friends" at bounding box center [742, 238] width 618 height 22
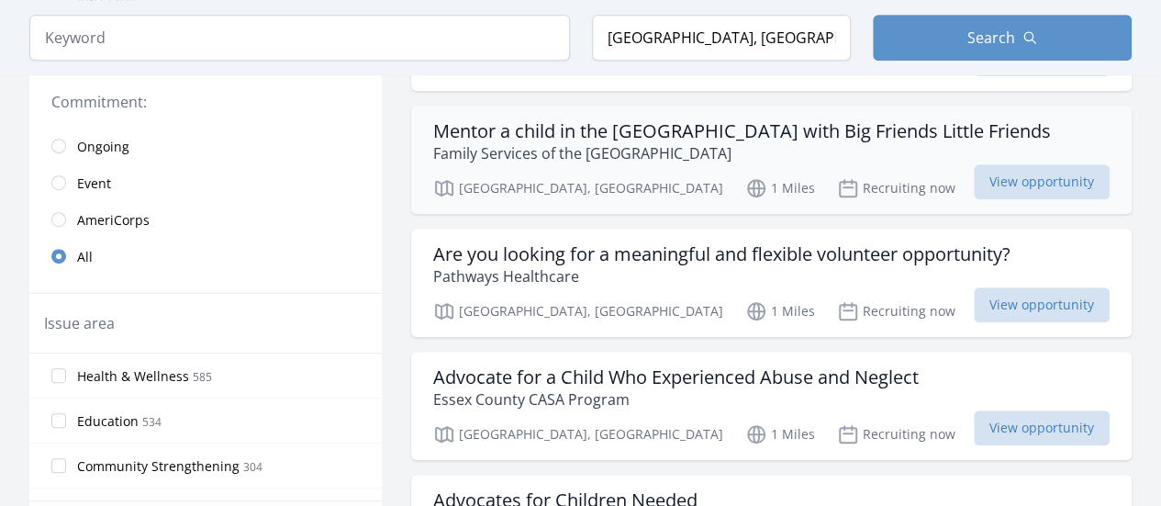
scroll to position [435, 0]
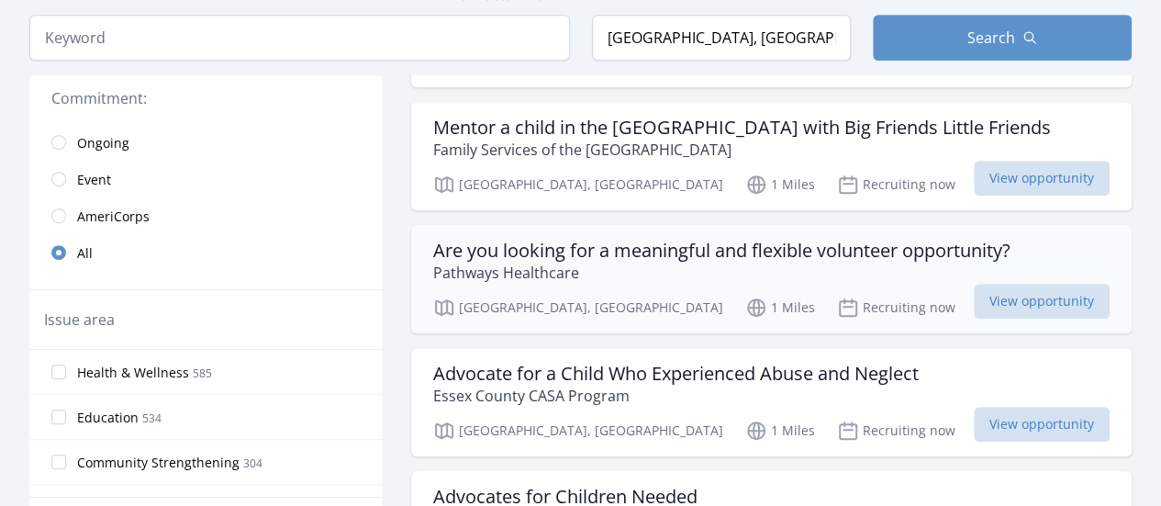
click at [787, 248] on h3 "Are you looking for a meaningful and flexible volunteer opportunity?" at bounding box center [722, 251] width 578 height 22
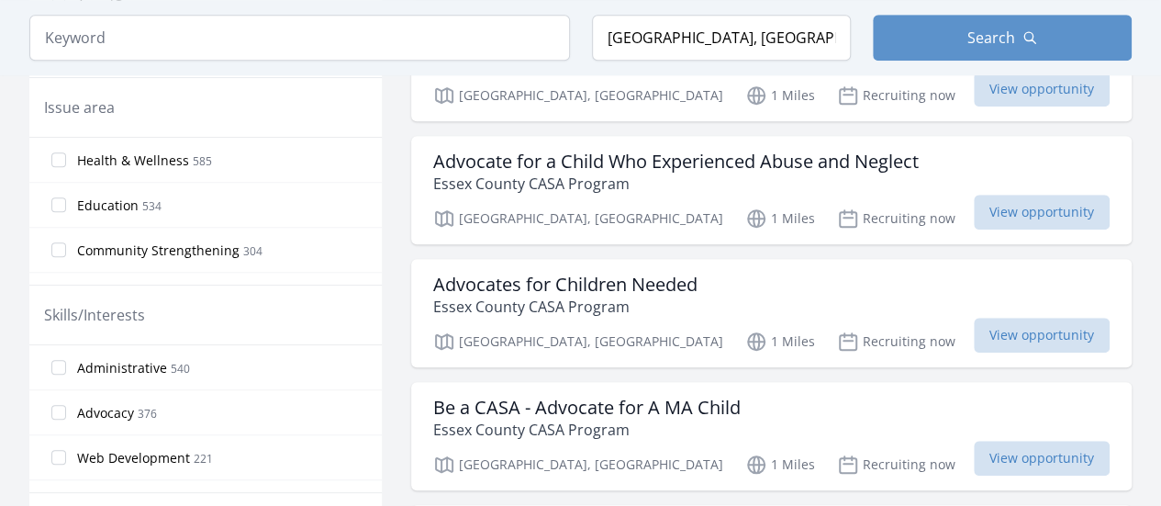
scroll to position [656, 0]
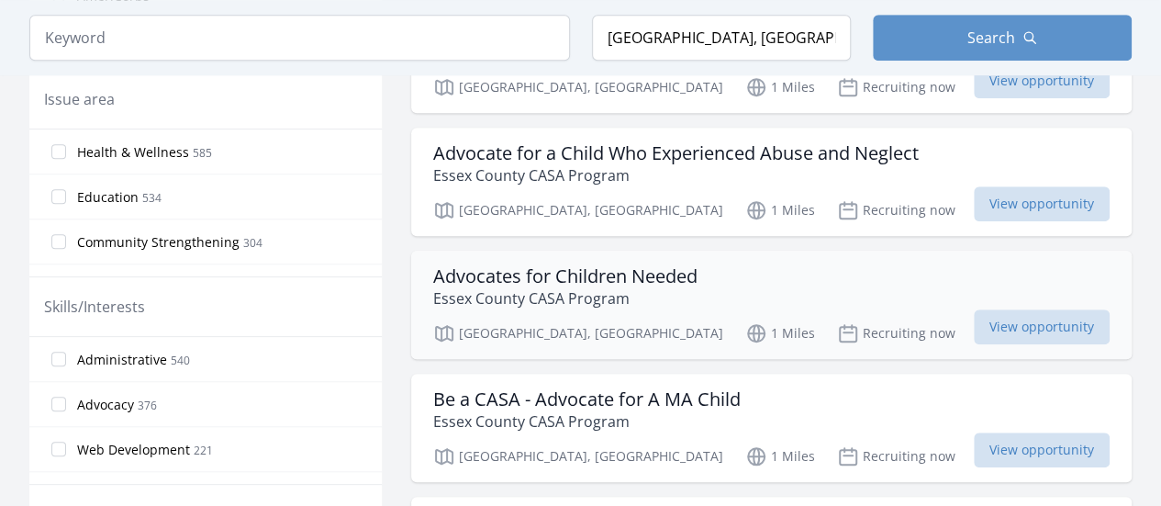
click at [581, 273] on h3 "Advocates for Children Needed" at bounding box center [565, 276] width 264 height 22
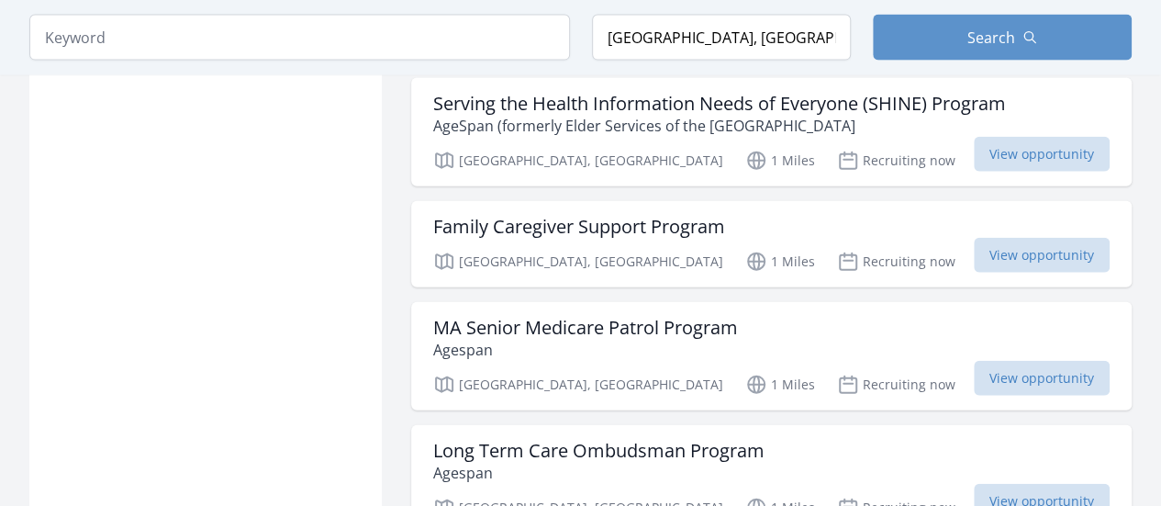
scroll to position [2082, 0]
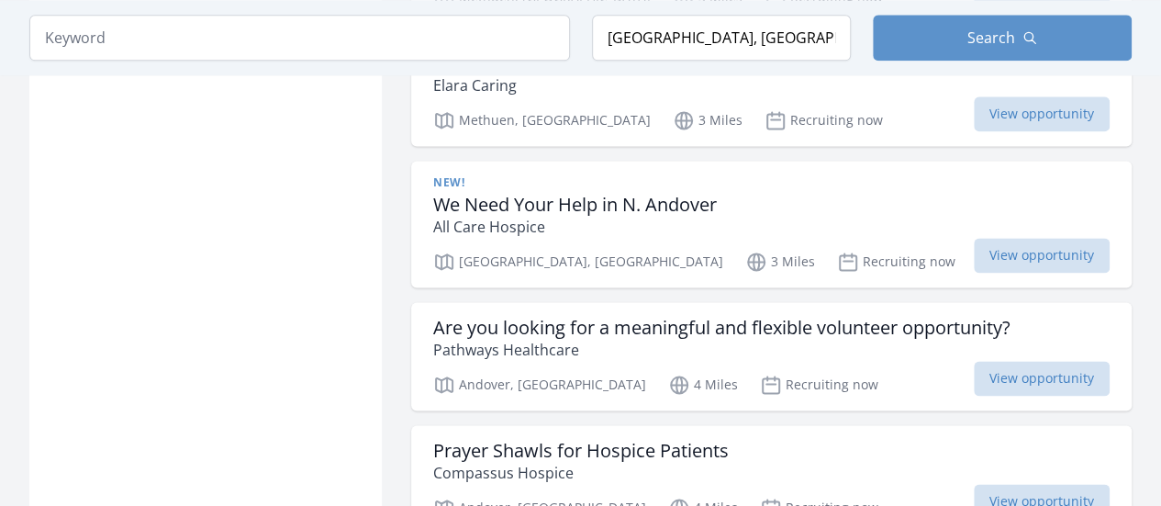
scroll to position [4694, 0]
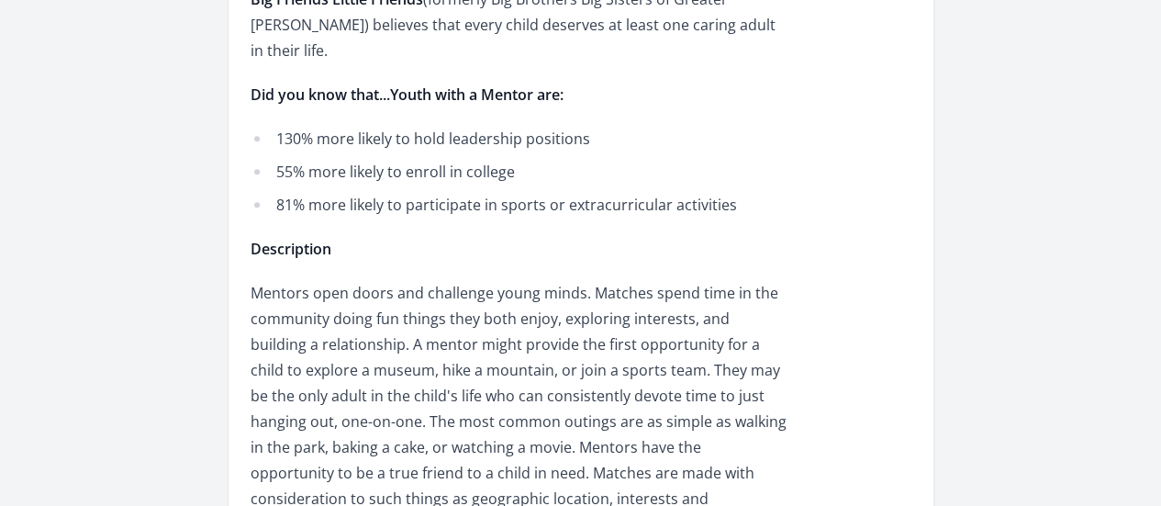
scroll to position [894, 0]
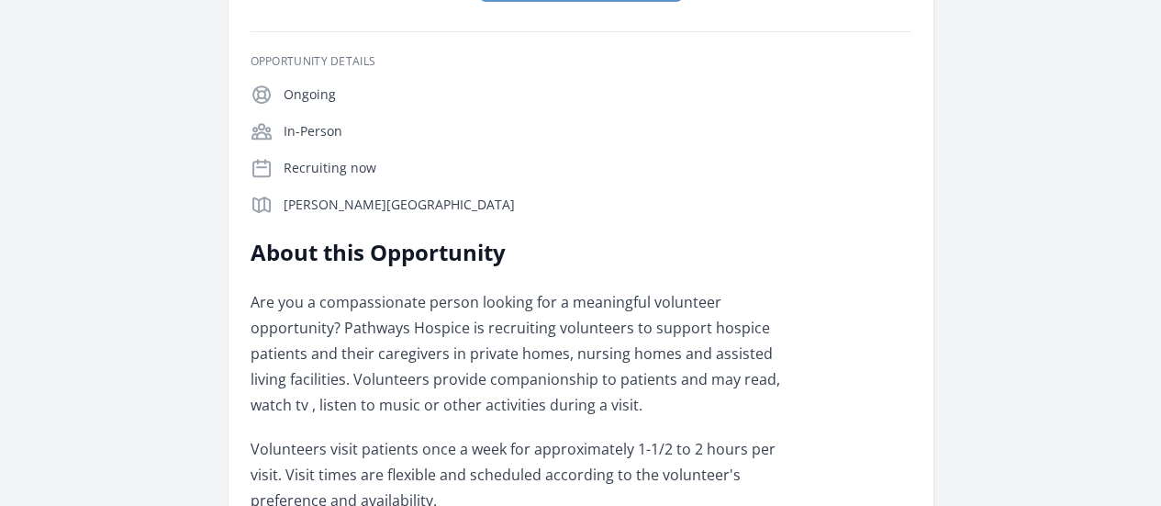
scroll to position [375, 0]
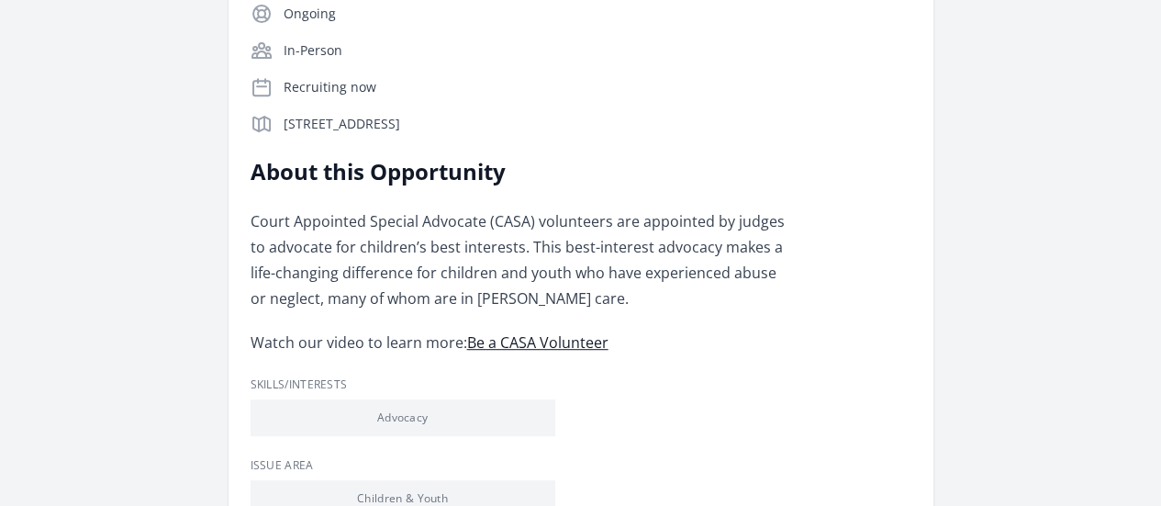
scroll to position [374, 0]
